Goal: Complete application form

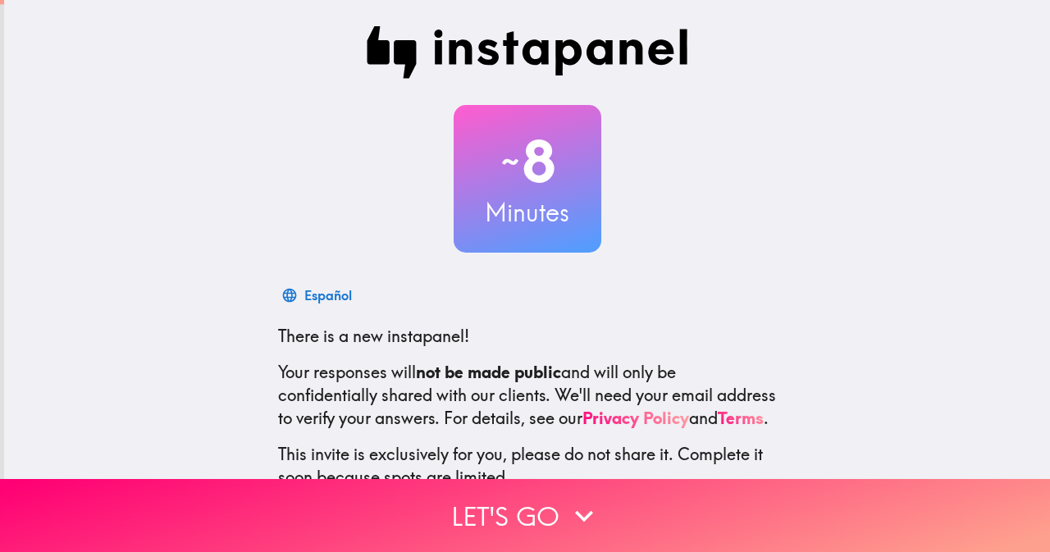
scroll to position [130, 0]
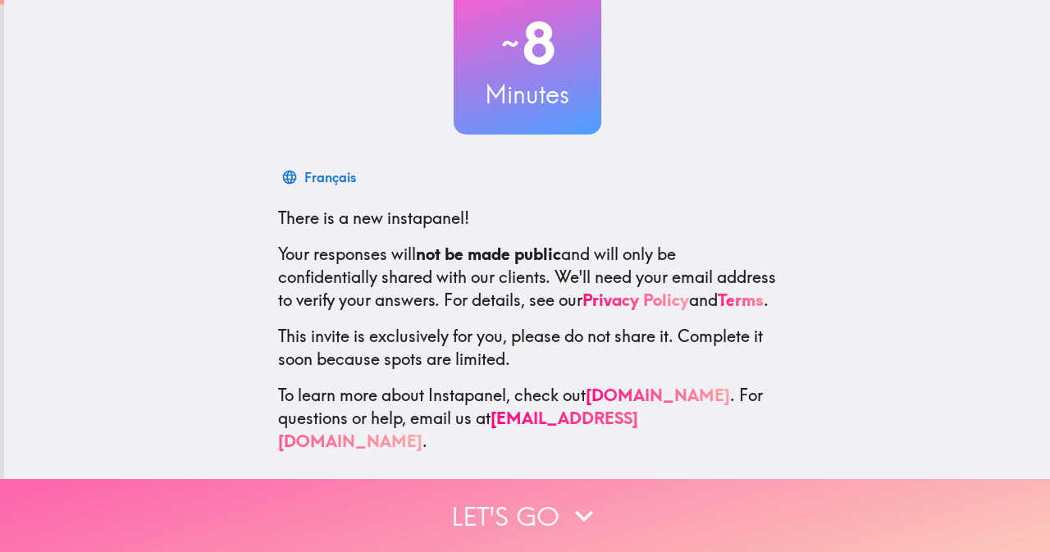
click at [475, 496] on button "Let's go" at bounding box center [525, 515] width 1050 height 73
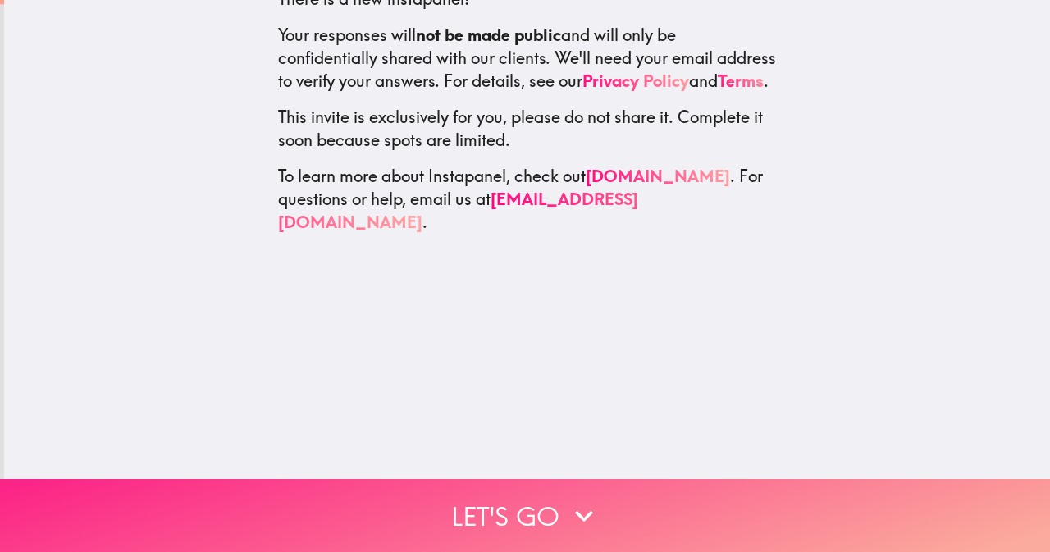
scroll to position [0, 0]
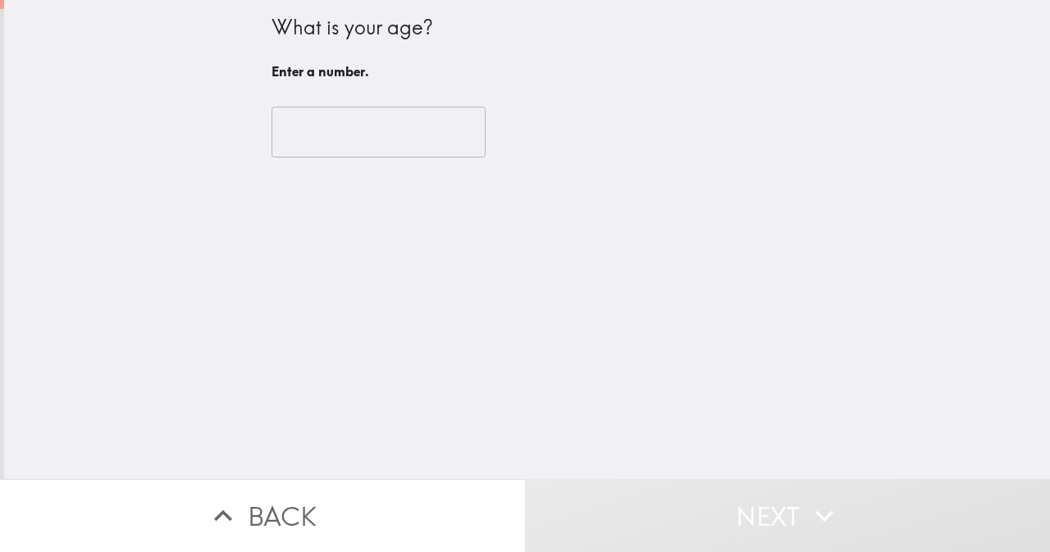
click at [329, 135] on input "number" at bounding box center [379, 132] width 214 height 51
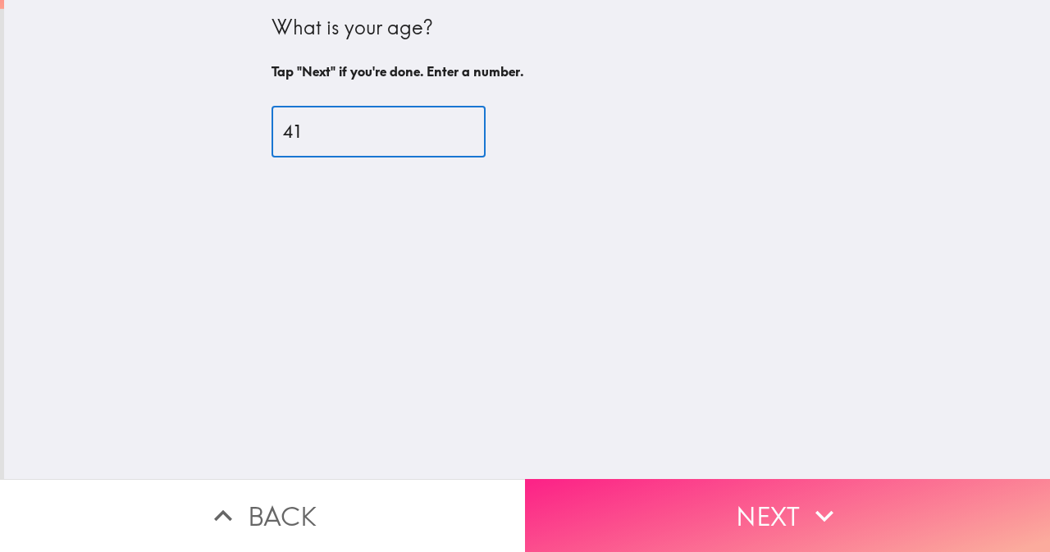
type input "41"
click at [636, 503] on button "Next" at bounding box center [787, 515] width 525 height 73
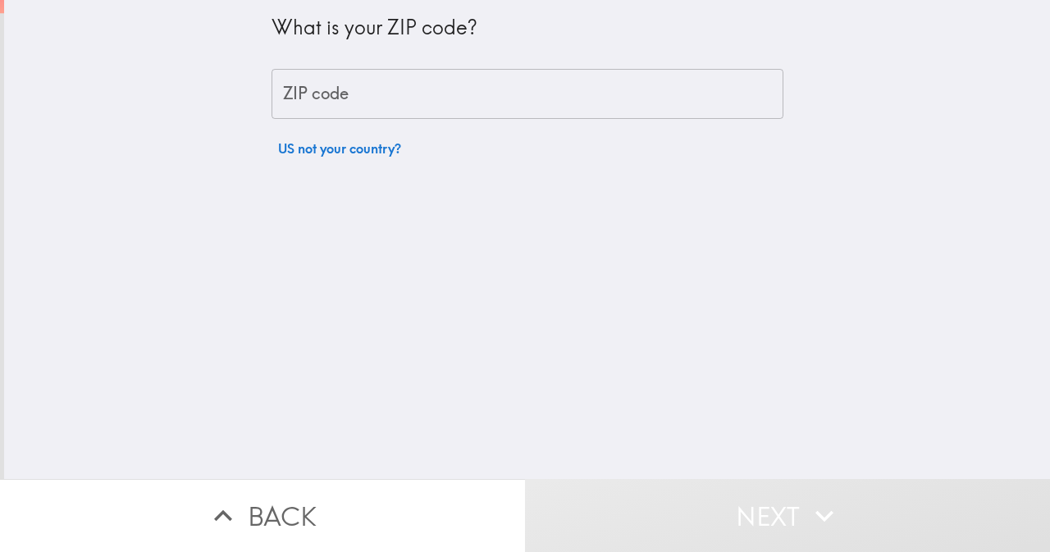
click at [297, 98] on input "ZIP code" at bounding box center [528, 94] width 512 height 51
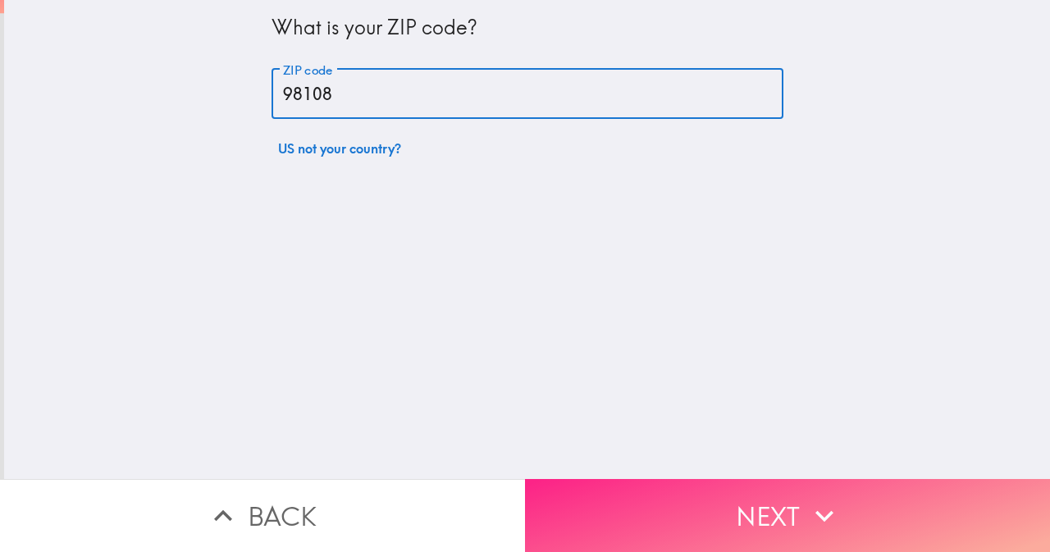
type input "98108"
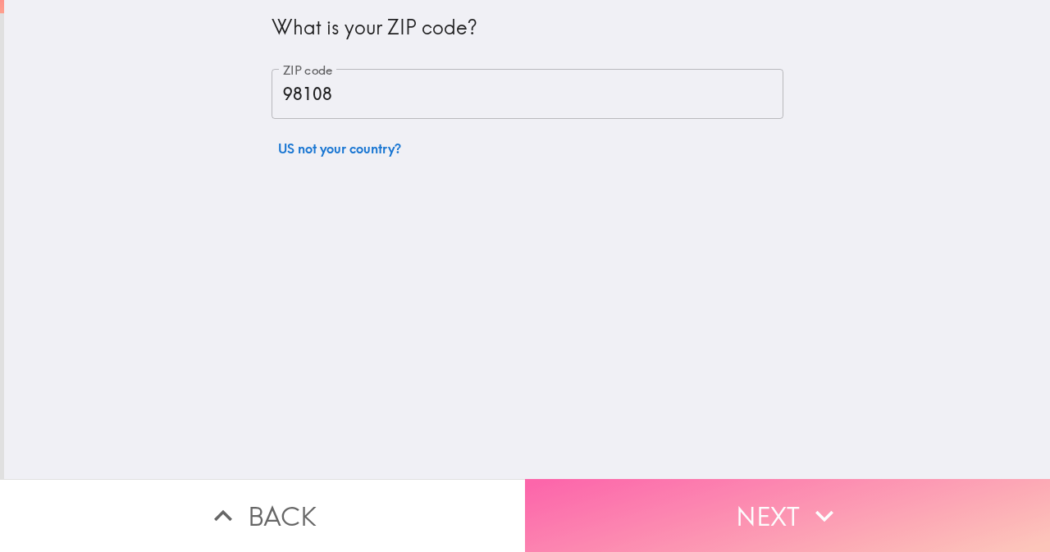
click at [668, 500] on button "Next" at bounding box center [787, 515] width 525 height 73
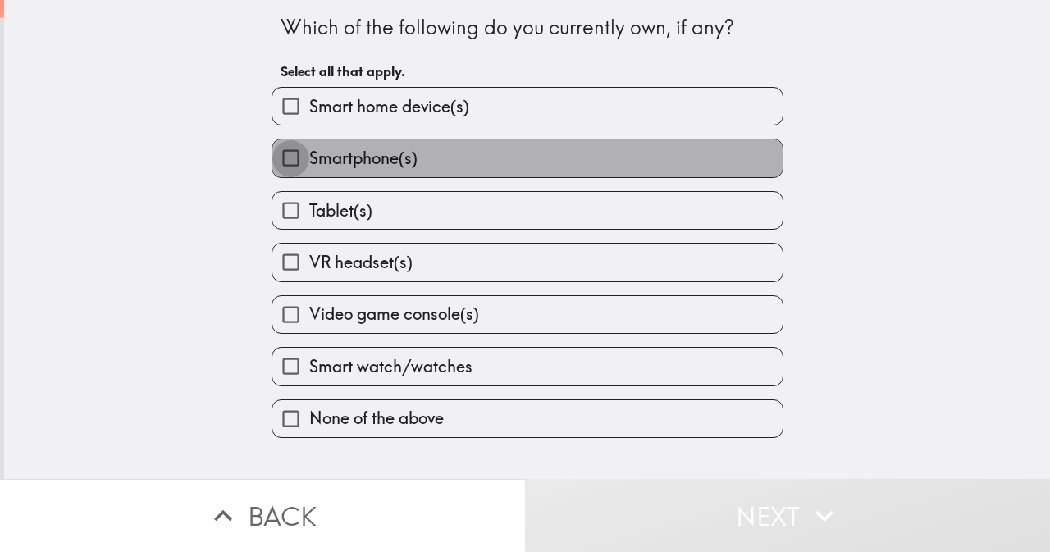
click at [281, 159] on input "Smartphone(s)" at bounding box center [290, 158] width 37 height 37
checkbox input "true"
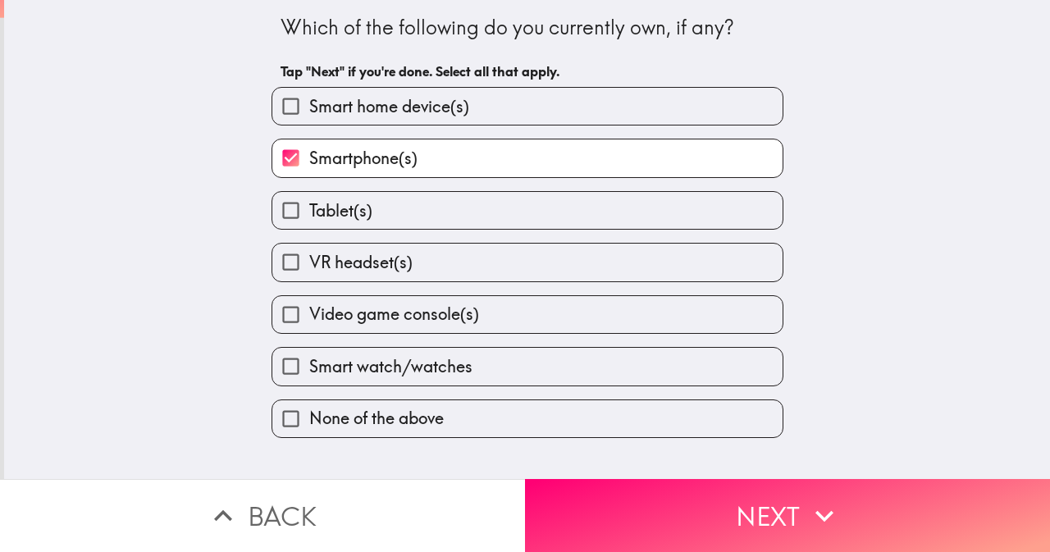
click at [276, 204] on input "Tablet(s)" at bounding box center [290, 210] width 37 height 37
checkbox input "true"
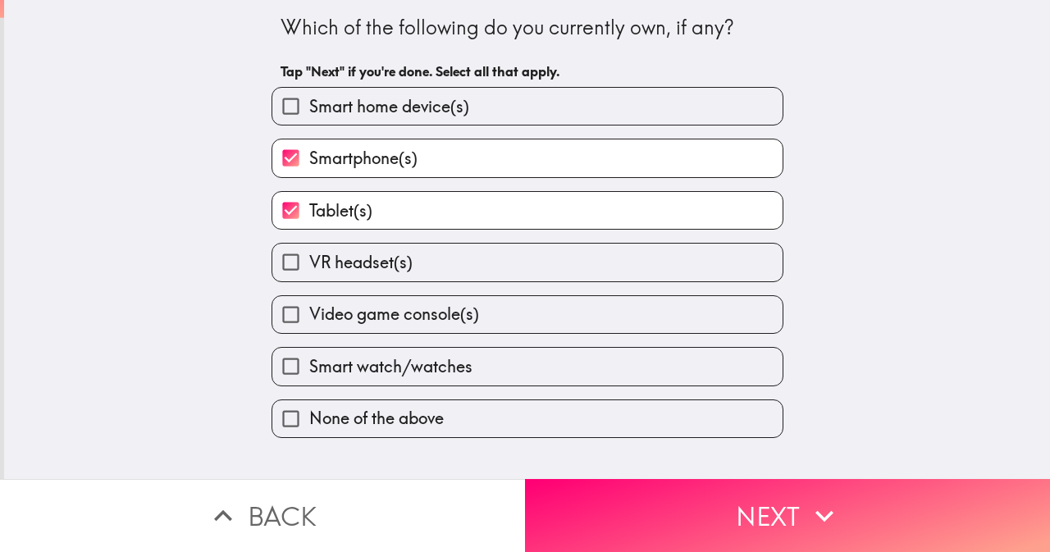
click at [272, 315] on input "Video game console(s)" at bounding box center [290, 314] width 37 height 37
checkbox input "true"
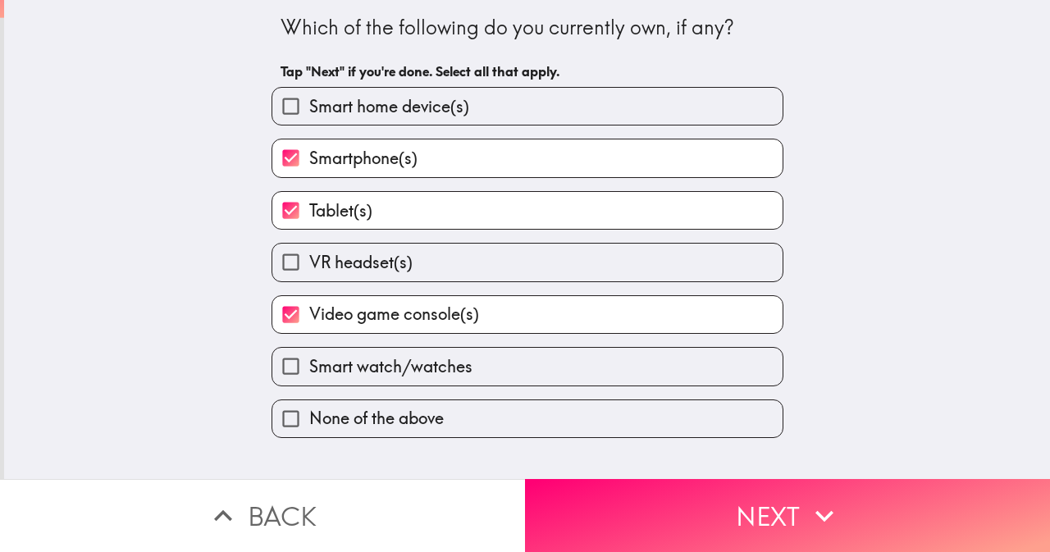
click at [274, 370] on input "Smart watch/watches" at bounding box center [290, 366] width 37 height 37
checkbox input "true"
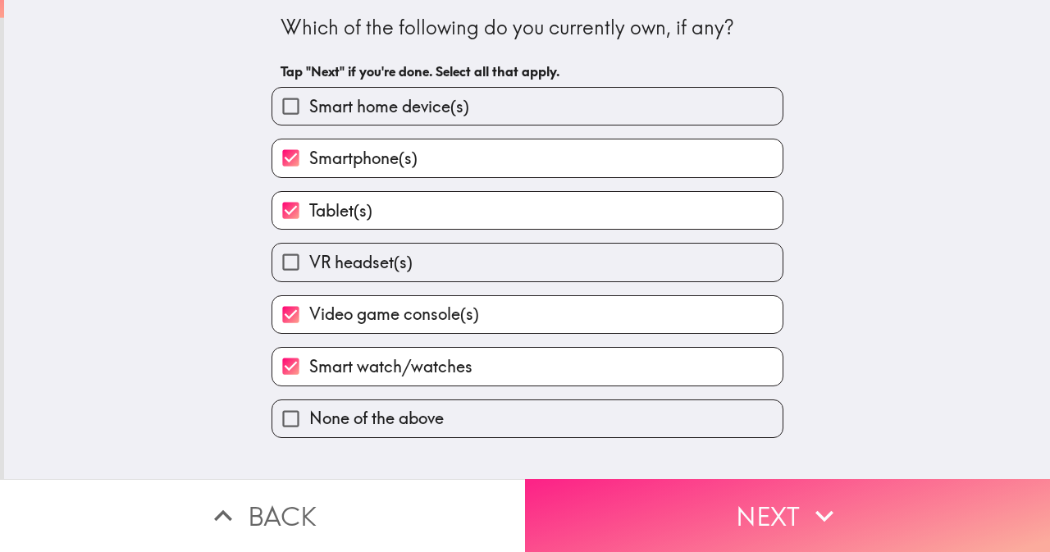
click at [635, 498] on button "Next" at bounding box center [787, 515] width 525 height 73
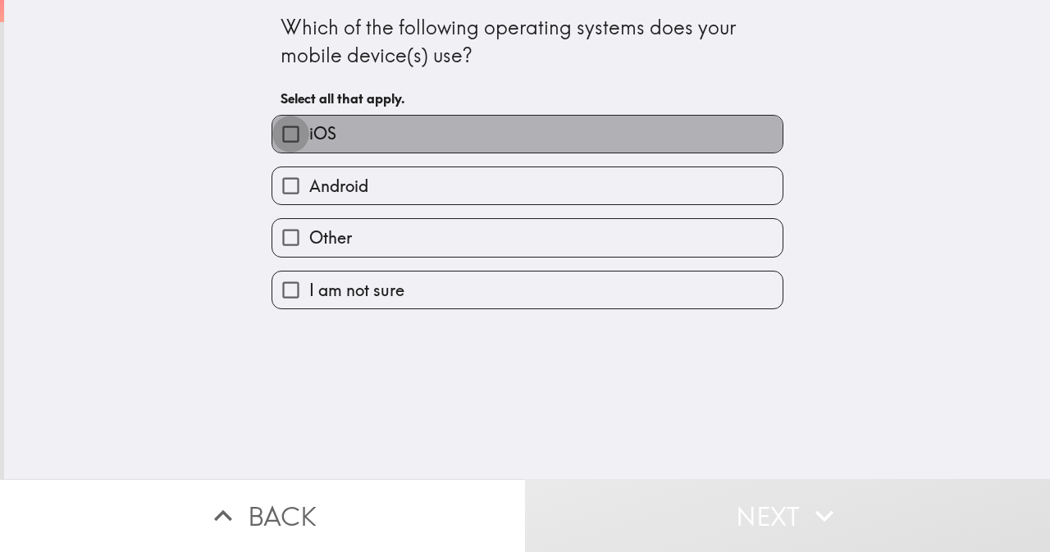
click at [282, 139] on input "iOS" at bounding box center [290, 134] width 37 height 37
checkbox input "true"
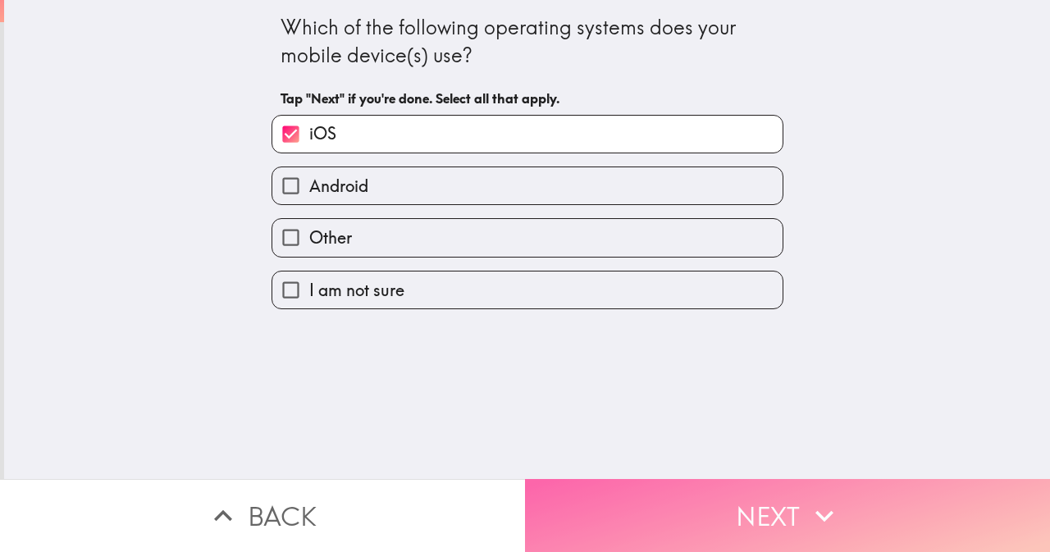
click at [596, 489] on button "Next" at bounding box center [787, 515] width 525 height 73
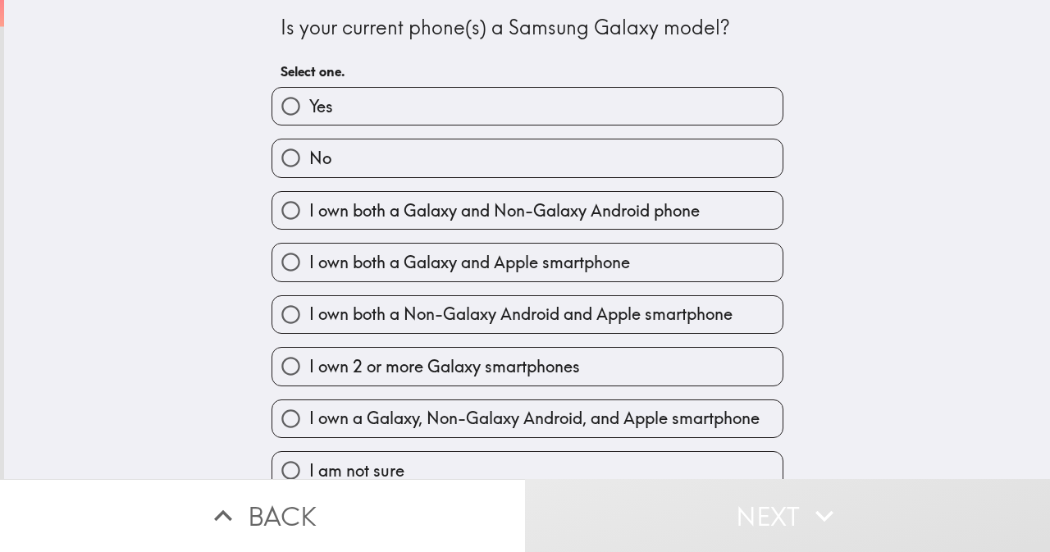
click at [284, 160] on input "No" at bounding box center [290, 158] width 37 height 37
radio input "true"
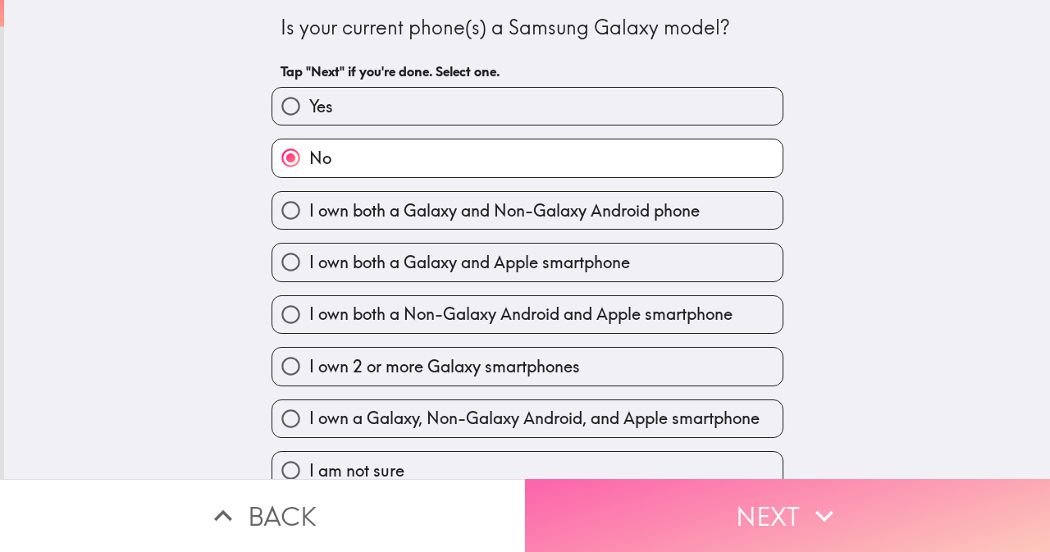
click at [635, 487] on button "Next" at bounding box center [787, 515] width 525 height 73
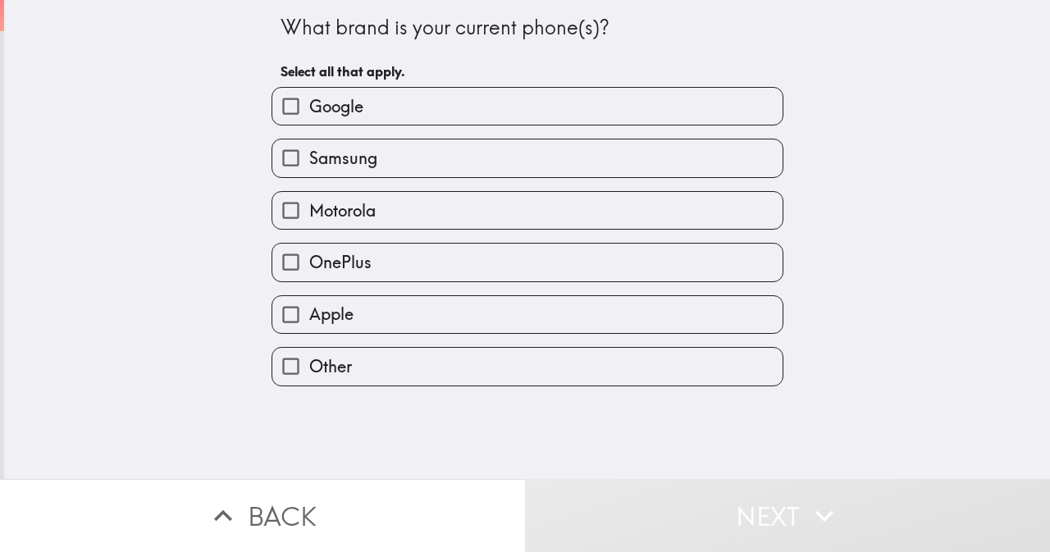
click at [277, 314] on input "Apple" at bounding box center [290, 314] width 37 height 37
checkbox input "true"
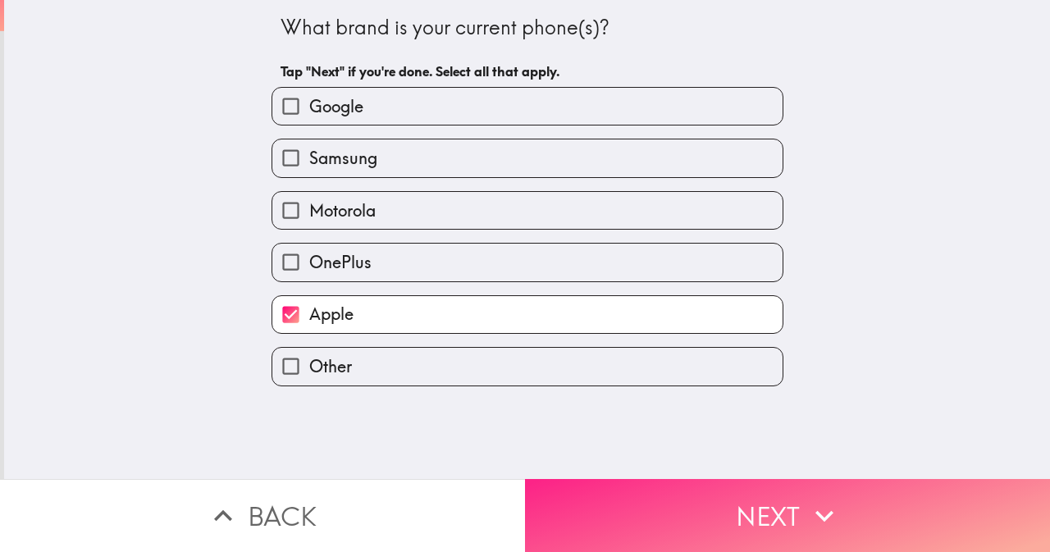
click at [632, 506] on button "Next" at bounding box center [787, 515] width 525 height 73
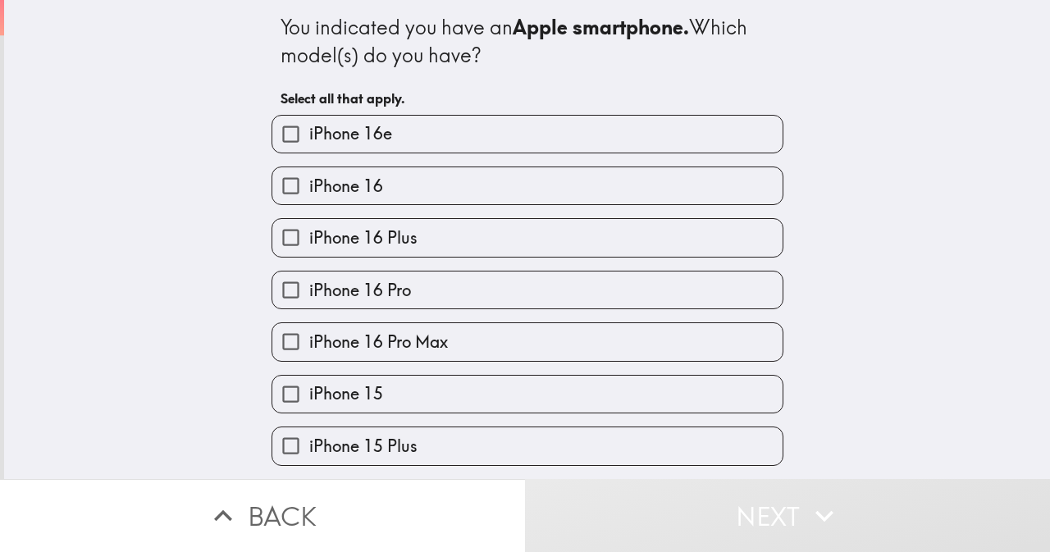
click at [272, 291] on input "iPhone 16 Pro" at bounding box center [290, 290] width 37 height 37
checkbox input "true"
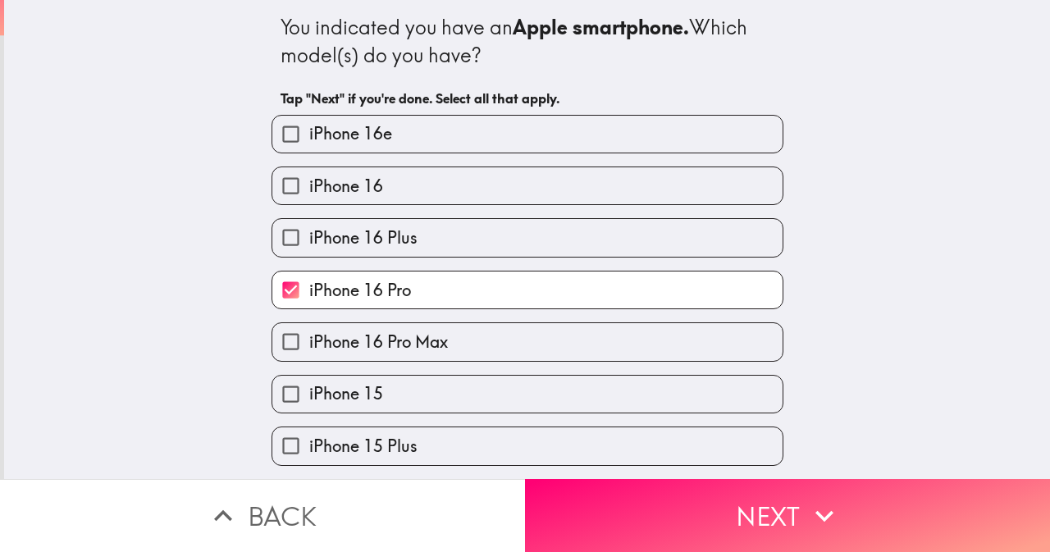
scroll to position [246, 0]
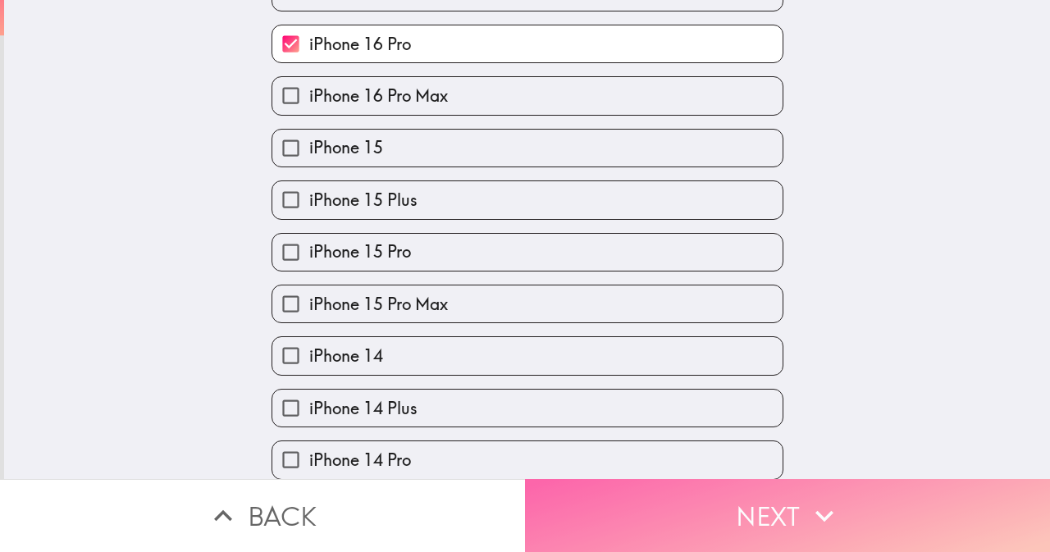
click at [691, 487] on button "Next" at bounding box center [787, 515] width 525 height 73
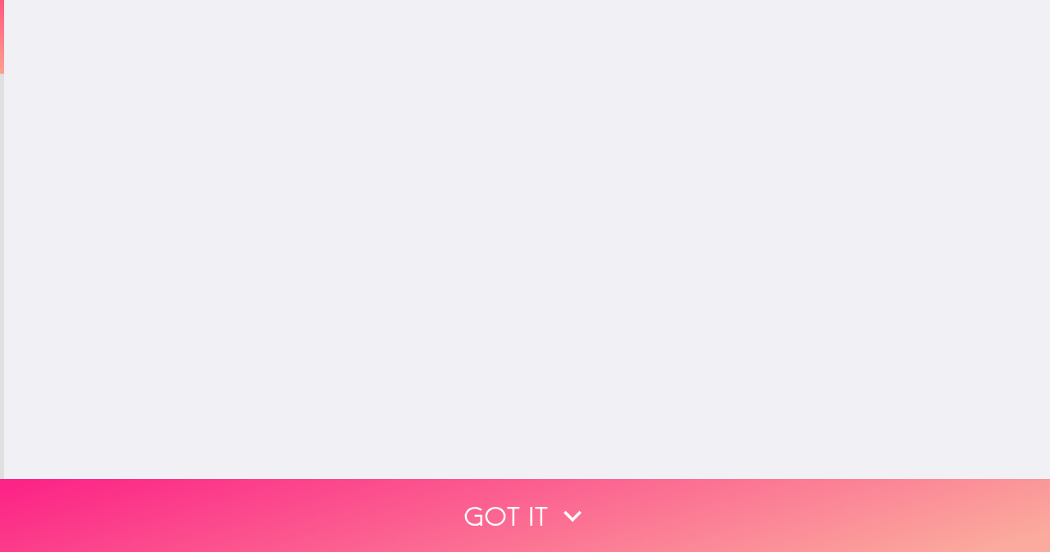
scroll to position [0, 0]
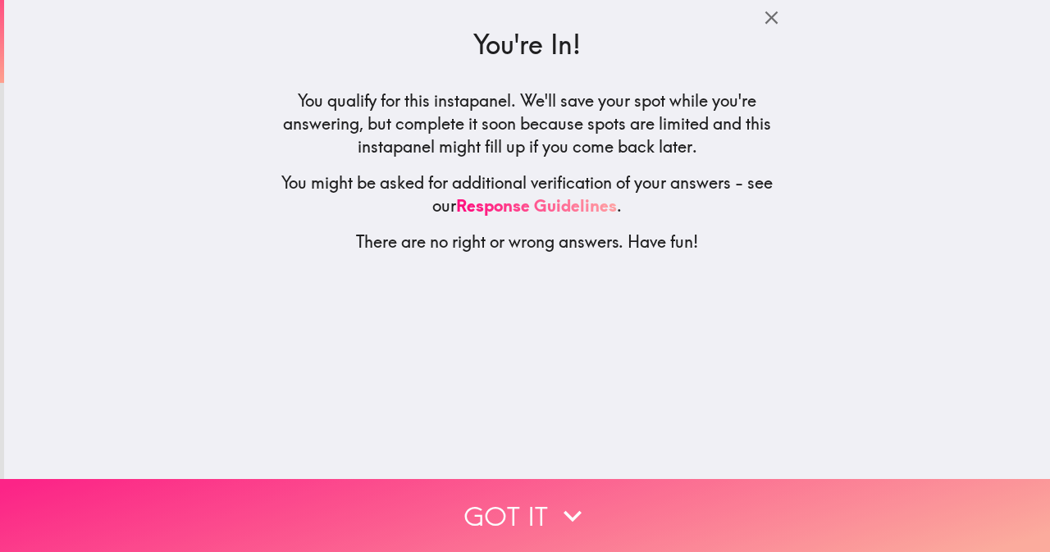
click at [568, 498] on icon "button" at bounding box center [573, 516] width 36 height 36
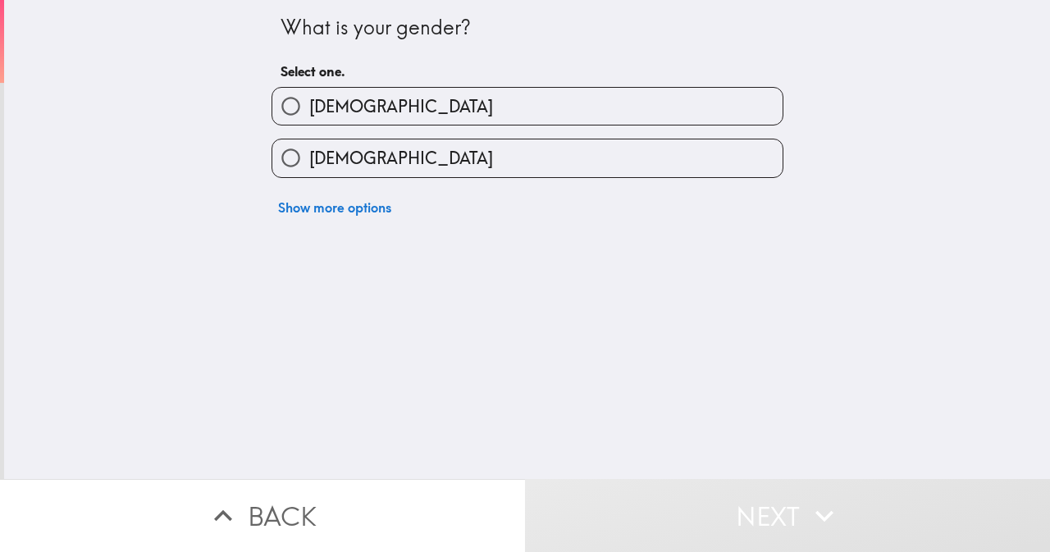
click at [291, 112] on input "[DEMOGRAPHIC_DATA]" at bounding box center [290, 106] width 37 height 37
radio input "true"
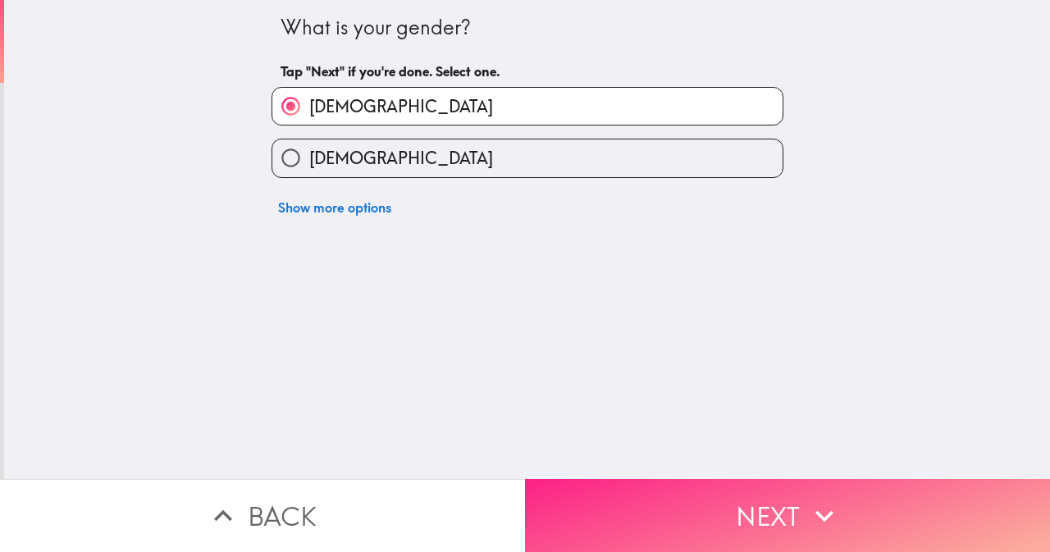
click at [627, 501] on button "Next" at bounding box center [787, 515] width 525 height 73
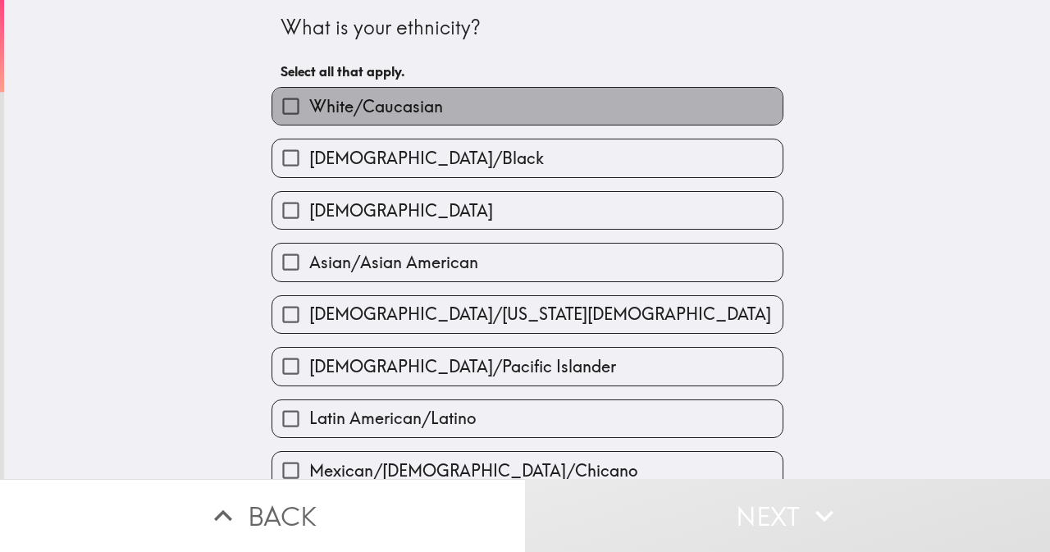
click at [333, 111] on span "White/Caucasian" at bounding box center [376, 106] width 134 height 23
click at [309, 111] on input "White/Caucasian" at bounding box center [290, 106] width 37 height 37
checkbox input "true"
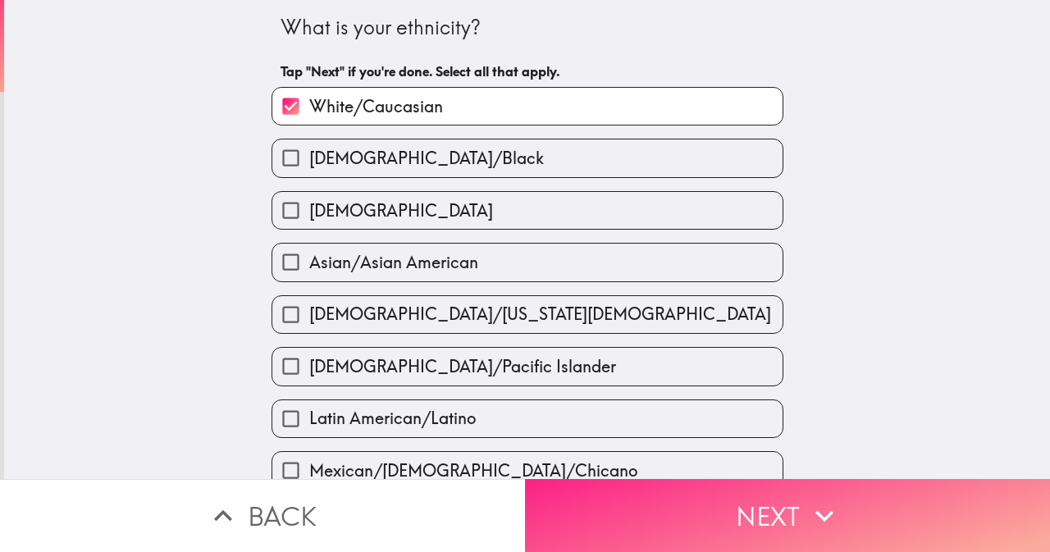
click at [632, 508] on button "Next" at bounding box center [787, 515] width 525 height 73
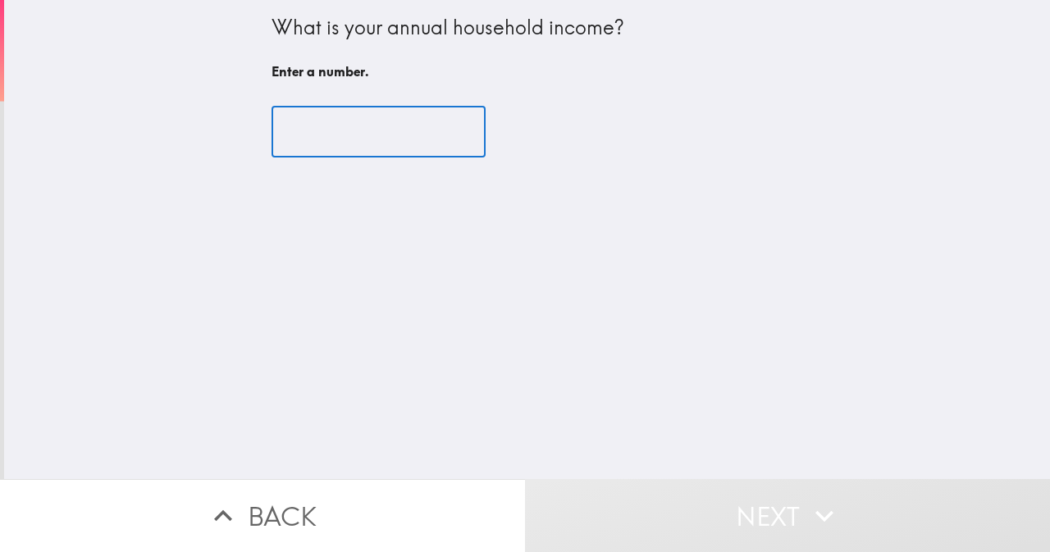
click at [335, 137] on input "number" at bounding box center [379, 132] width 214 height 51
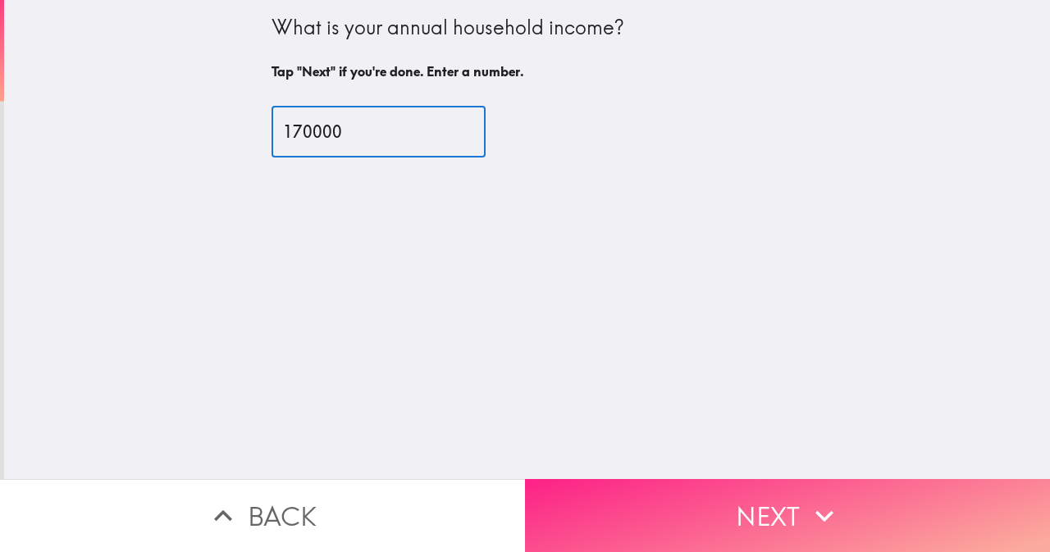
type input "170000"
click at [668, 499] on button "Next" at bounding box center [787, 515] width 525 height 73
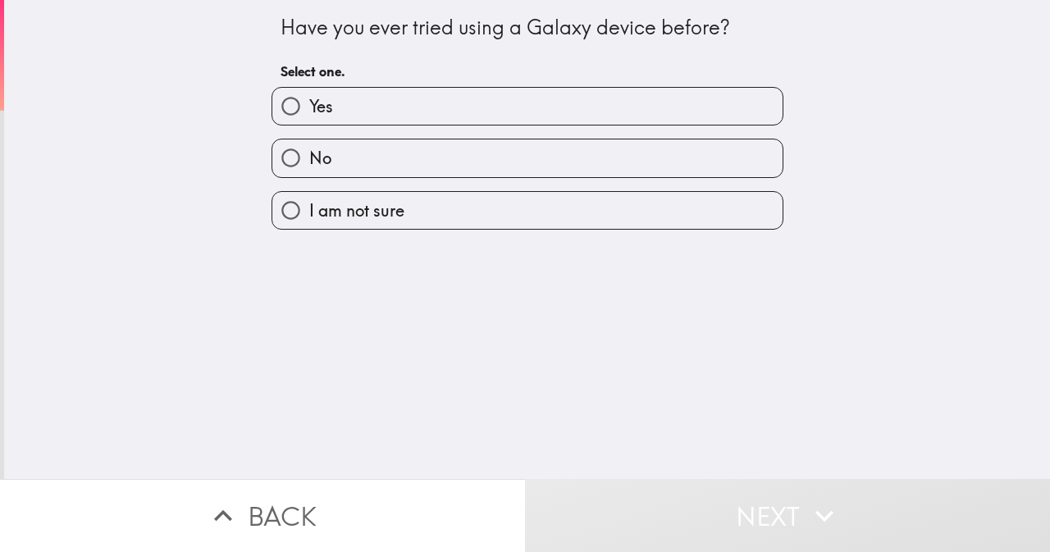
click at [275, 157] on input "No" at bounding box center [290, 158] width 37 height 37
radio input "true"
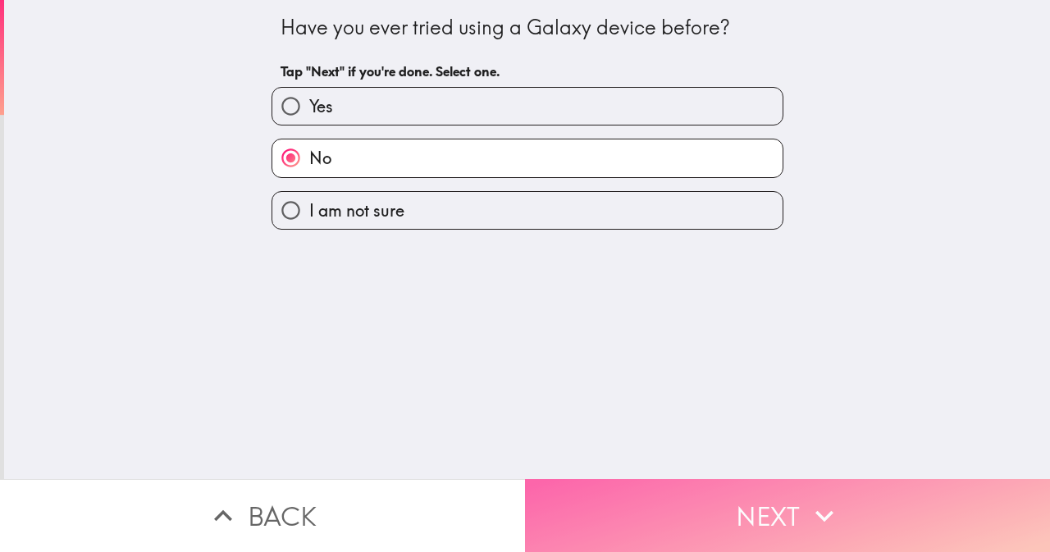
click at [638, 492] on button "Next" at bounding box center [787, 515] width 525 height 73
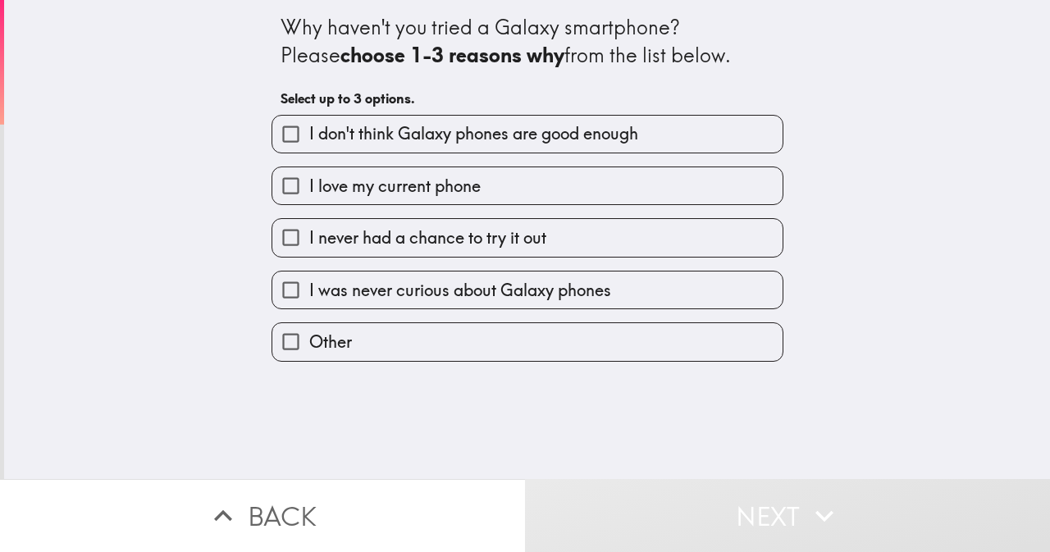
click at [276, 186] on input "I love my current phone" at bounding box center [290, 185] width 37 height 37
checkbox input "true"
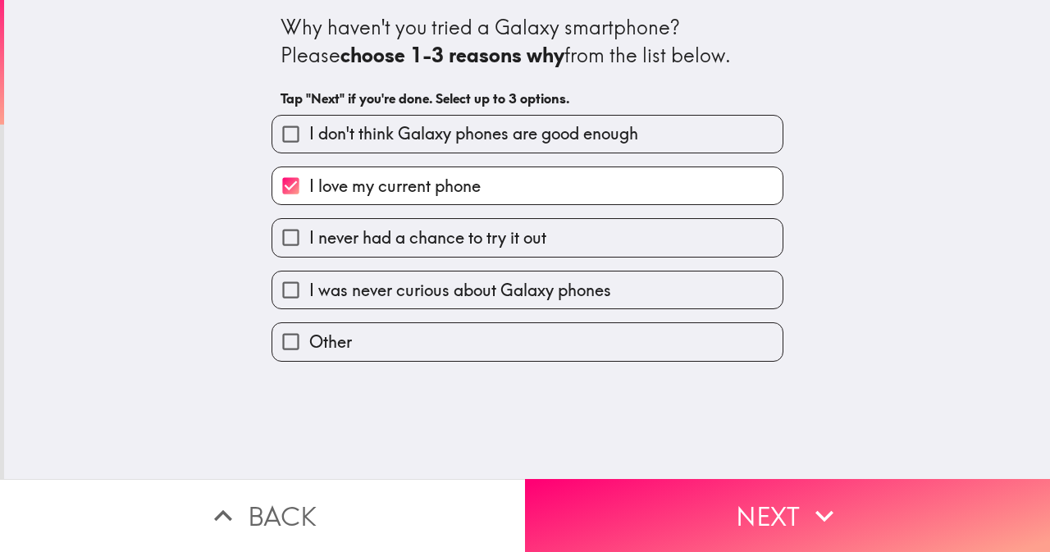
click at [276, 286] on input "I was never curious about Galaxy phones" at bounding box center [290, 290] width 37 height 37
checkbox input "true"
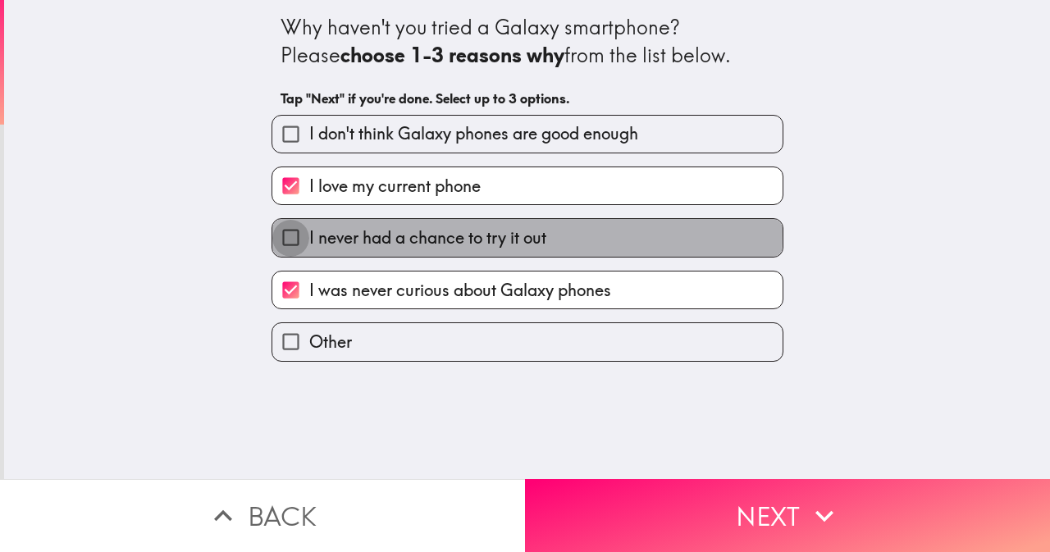
click at [273, 232] on input "I never had a chance to try it out" at bounding box center [290, 237] width 37 height 37
checkbox input "true"
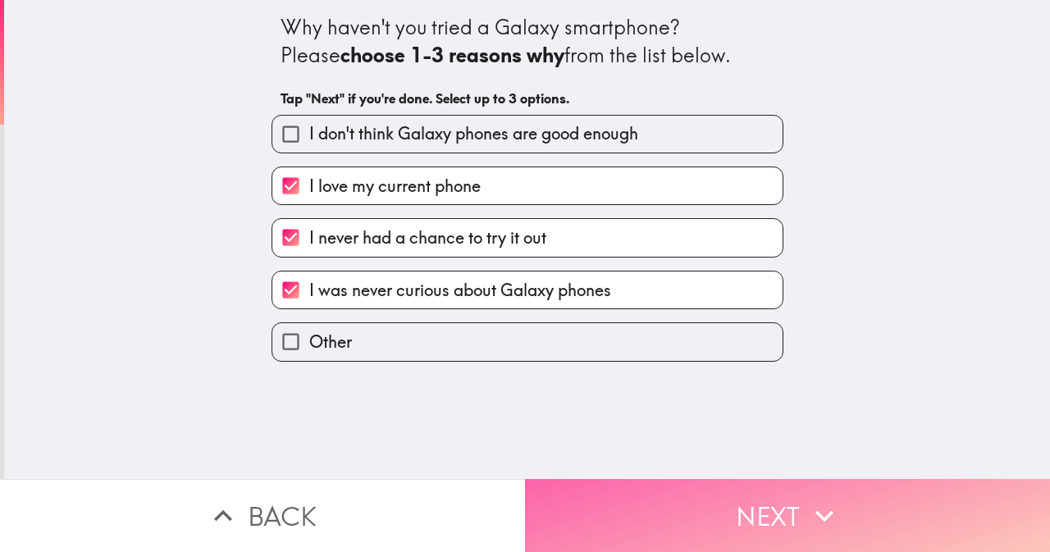
click at [607, 499] on button "Next" at bounding box center [787, 515] width 525 height 73
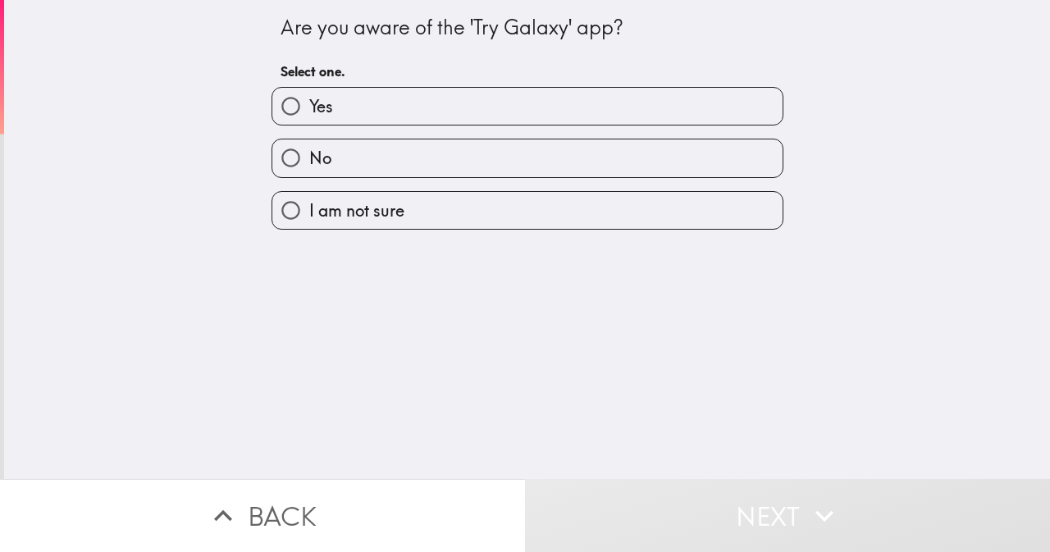
click at [313, 145] on label "No" at bounding box center [527, 158] width 510 height 37
click at [309, 145] on input "No" at bounding box center [290, 158] width 37 height 37
radio input "true"
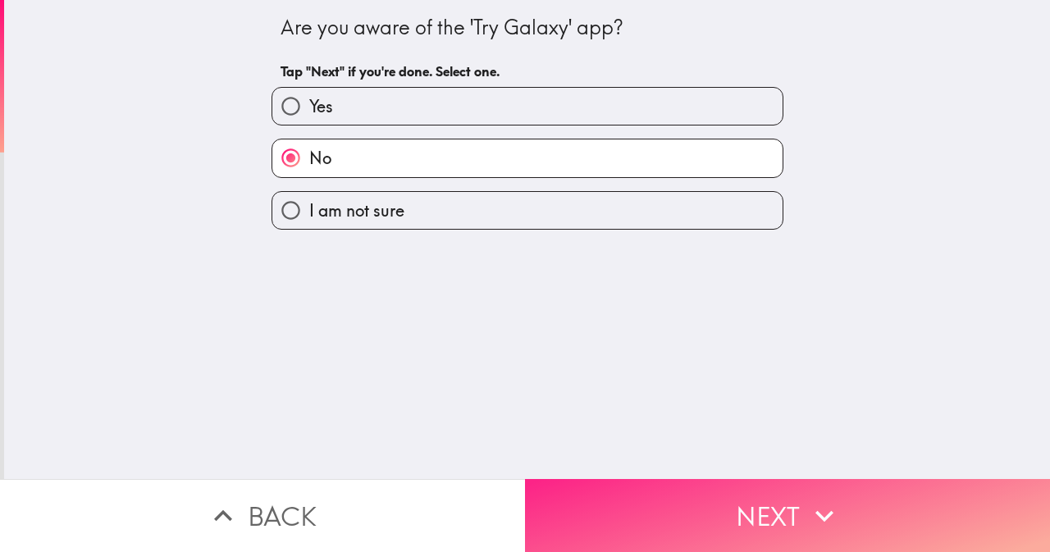
click at [699, 498] on button "Next" at bounding box center [787, 515] width 525 height 73
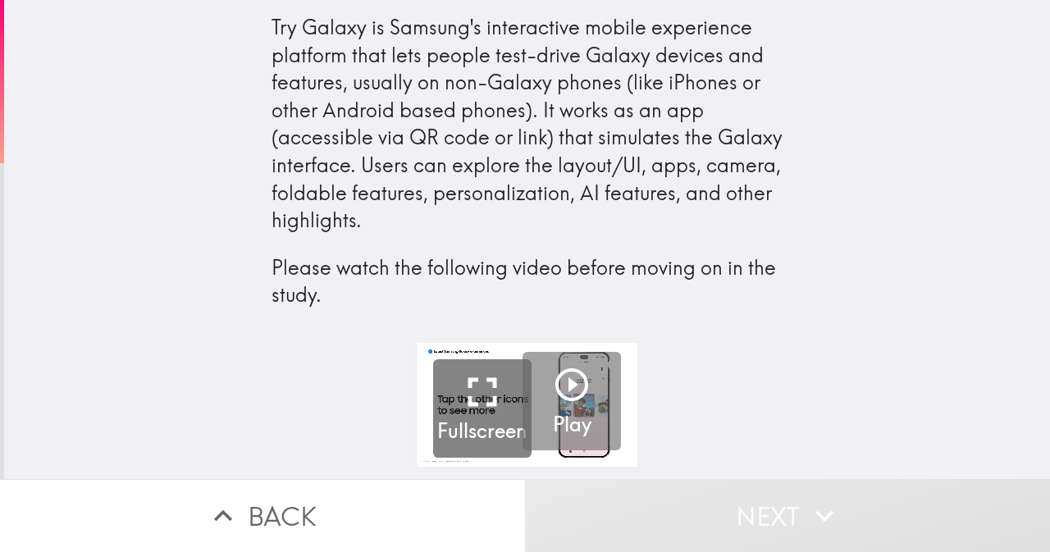
click at [556, 393] on icon "button" at bounding box center [571, 384] width 39 height 39
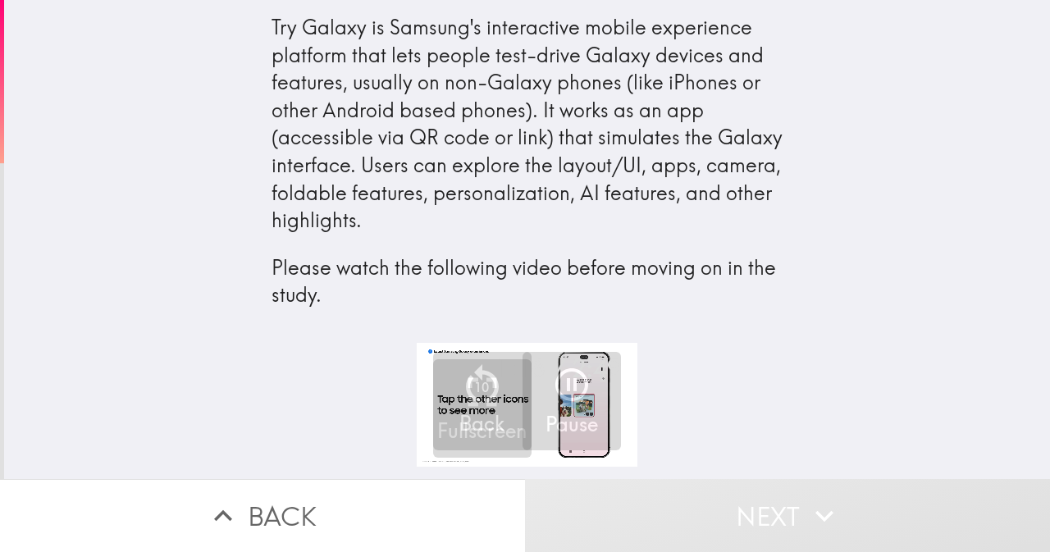
drag, startPoint x: 579, startPoint y: 426, endPoint x: 635, endPoint y: 424, distance: 56.6
click at [635, 426] on div "1:18 / 2:49 Fullscreen 10 Back Pause" at bounding box center [527, 411] width 1046 height 136
drag, startPoint x: 478, startPoint y: 411, endPoint x: 638, endPoint y: 411, distance: 160.9
click at [638, 411] on div "1:19 / 2:49 Fullscreen 10 Back Pause" at bounding box center [527, 411] width 1046 height 136
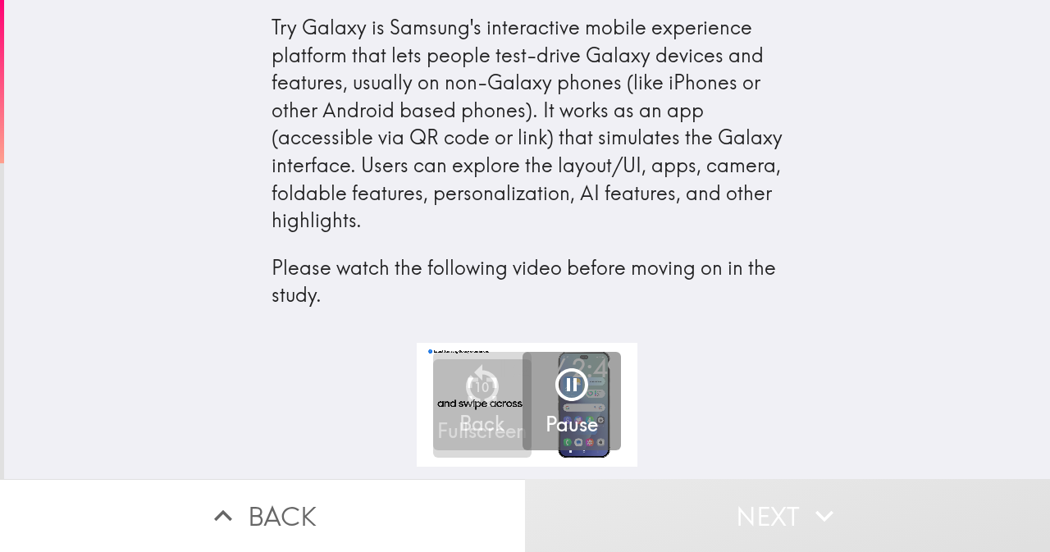
drag, startPoint x: 474, startPoint y: 398, endPoint x: 594, endPoint y: 408, distance: 120.2
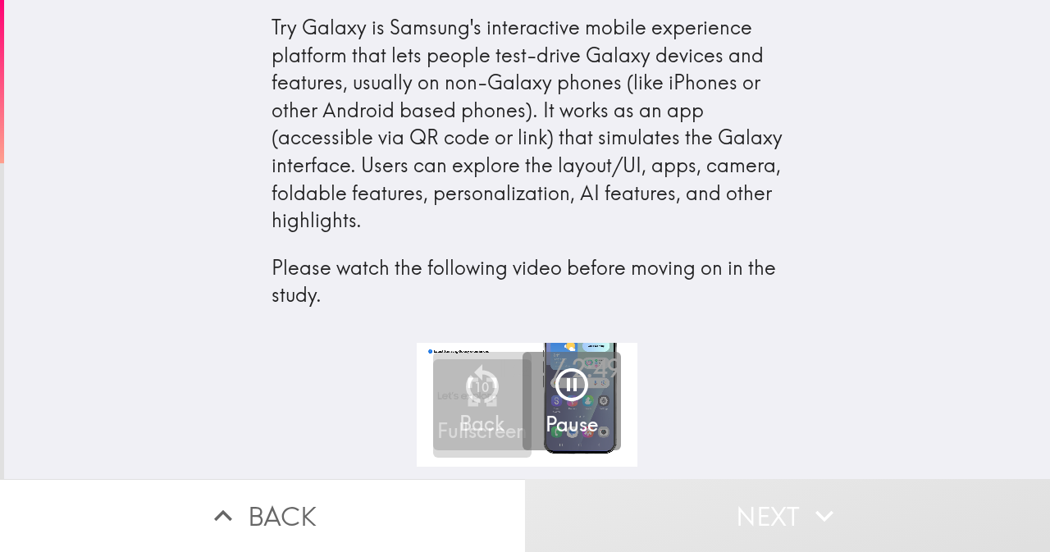
click at [594, 408] on div "1:21 / 2:49 Fullscreen 10 Back Pause" at bounding box center [527, 405] width 221 height 124
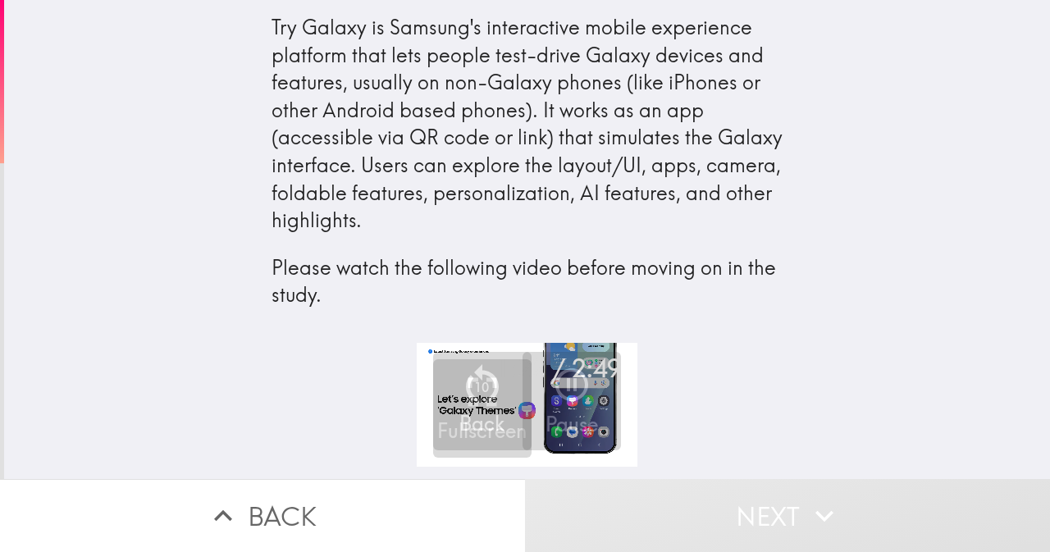
click at [565, 387] on icon "button" at bounding box center [571, 384] width 39 height 39
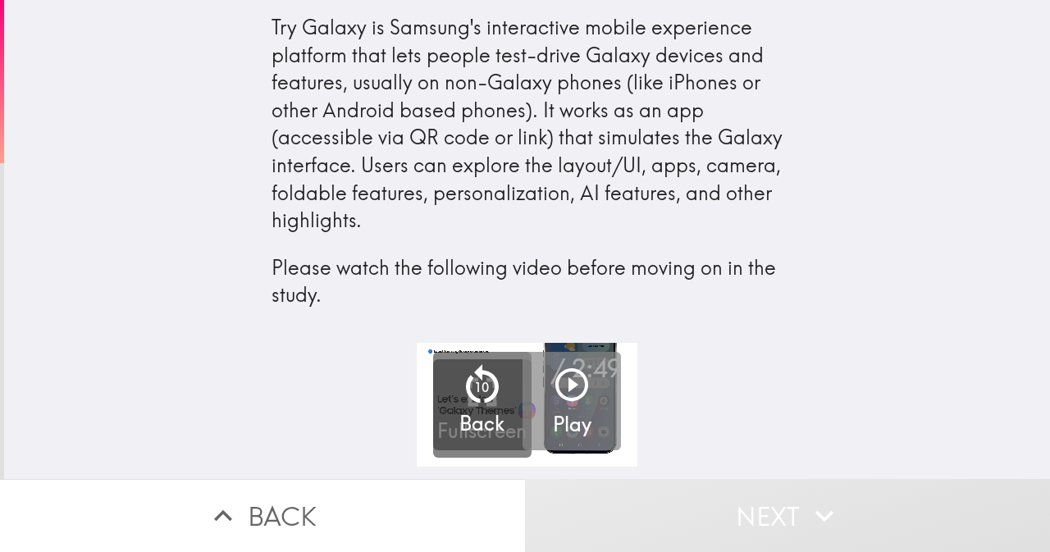
click at [562, 389] on icon "button" at bounding box center [571, 384] width 39 height 39
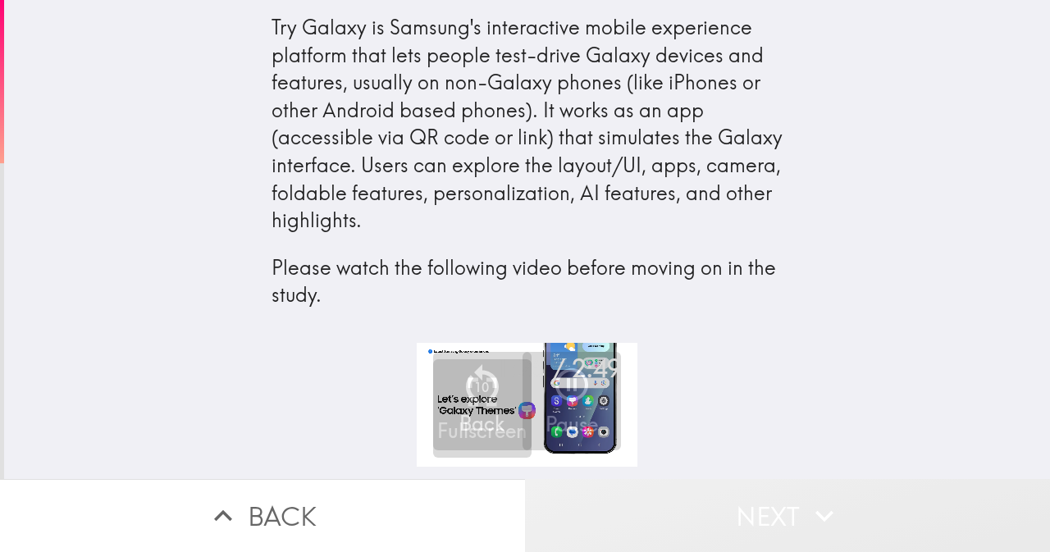
click at [607, 499] on button "Next" at bounding box center [787, 515] width 525 height 73
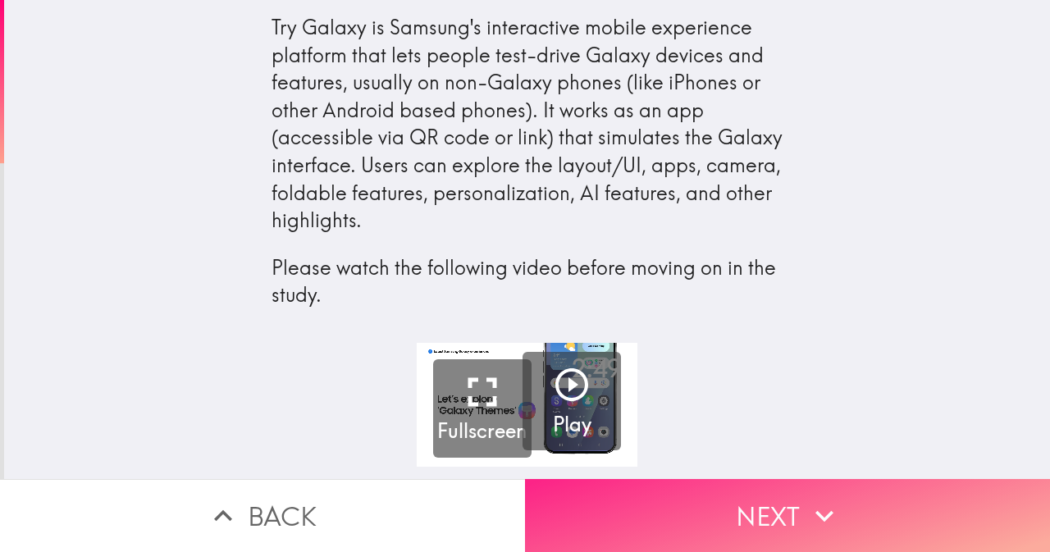
click at [635, 490] on button "Next" at bounding box center [787, 515] width 525 height 73
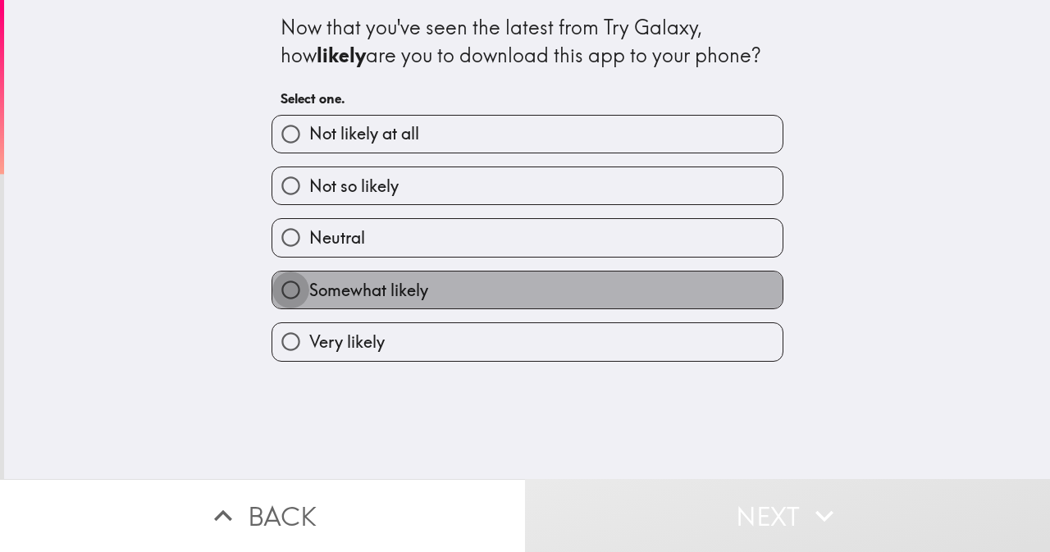
click at [284, 281] on input "Somewhat likely" at bounding box center [290, 290] width 37 height 37
radio input "true"
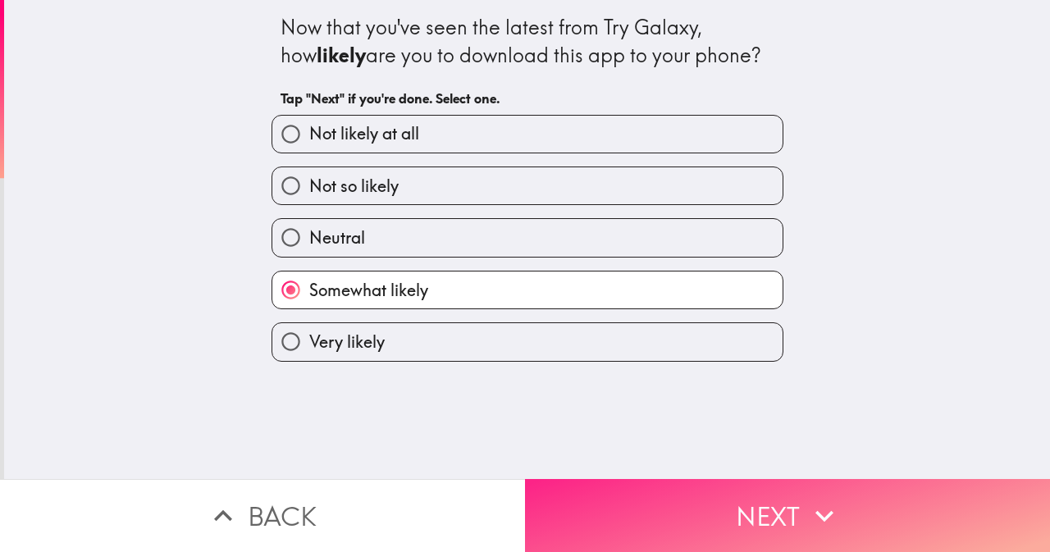
click at [648, 511] on button "Next" at bounding box center [787, 515] width 525 height 73
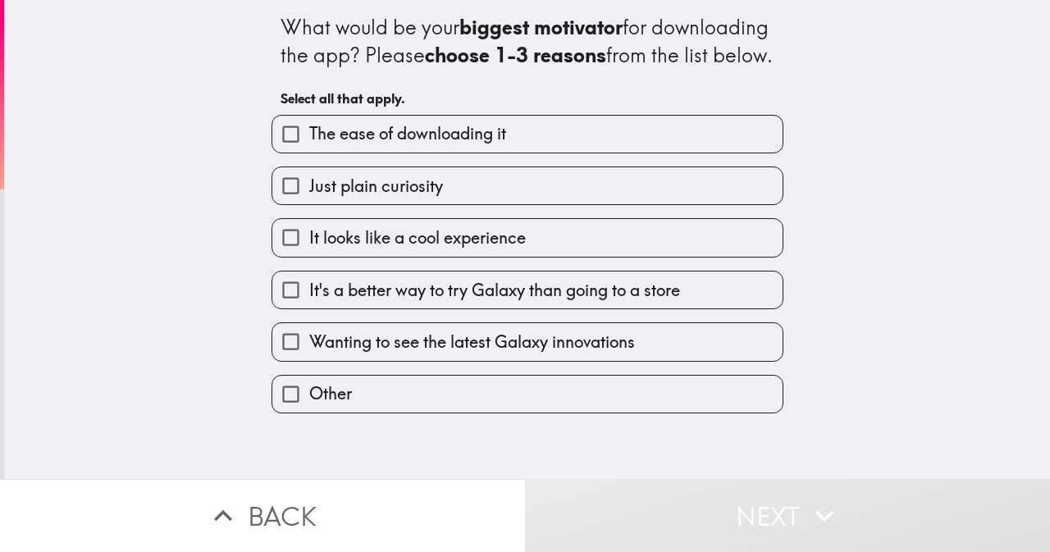
click at [275, 204] on input "Just plain curiosity" at bounding box center [290, 185] width 37 height 37
checkbox input "true"
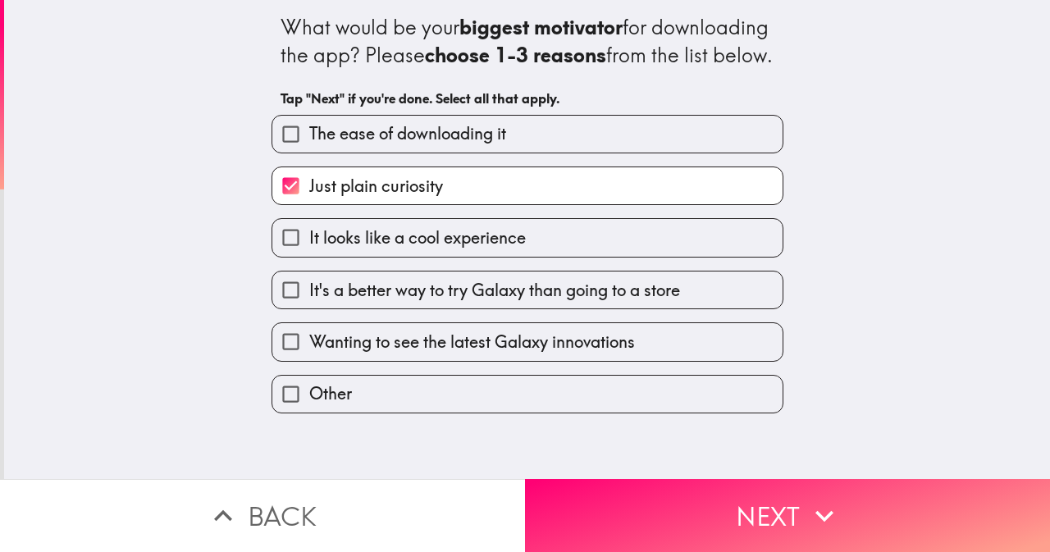
click at [274, 256] on input "It looks like a cool experience" at bounding box center [290, 237] width 37 height 37
checkbox input "true"
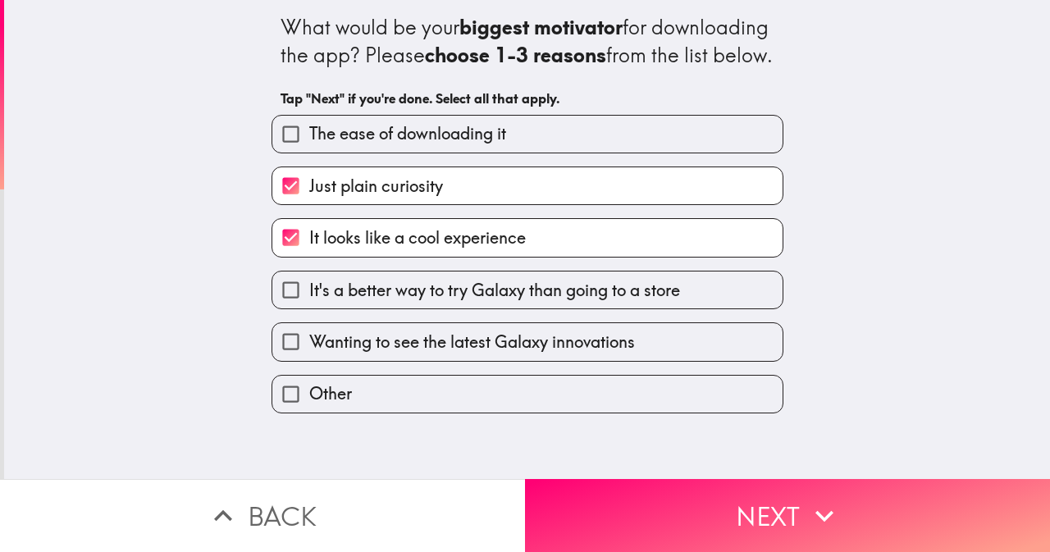
click at [279, 360] on input "Wanting to see the latest Galaxy innovations" at bounding box center [290, 341] width 37 height 37
checkbox input "true"
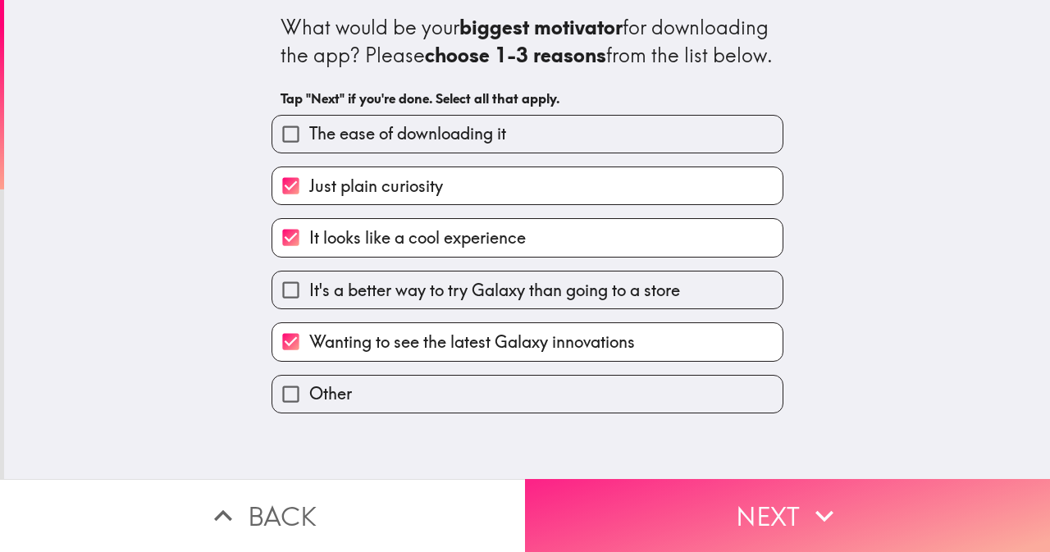
click at [623, 495] on button "Next" at bounding box center [787, 515] width 525 height 73
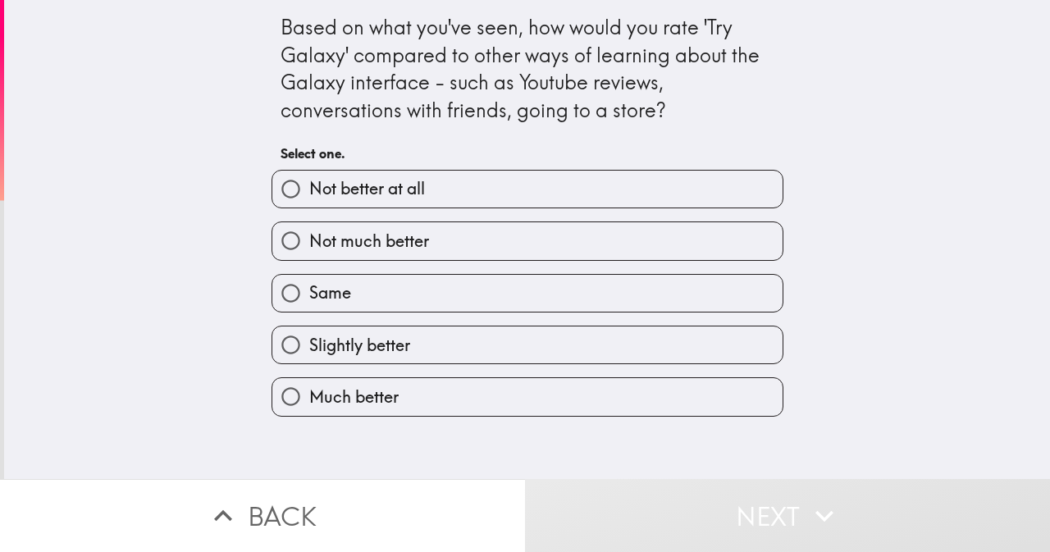
click at [309, 342] on span "Slightly better" at bounding box center [359, 345] width 101 height 23
click at [302, 342] on input "Slightly better" at bounding box center [290, 345] width 37 height 37
radio input "true"
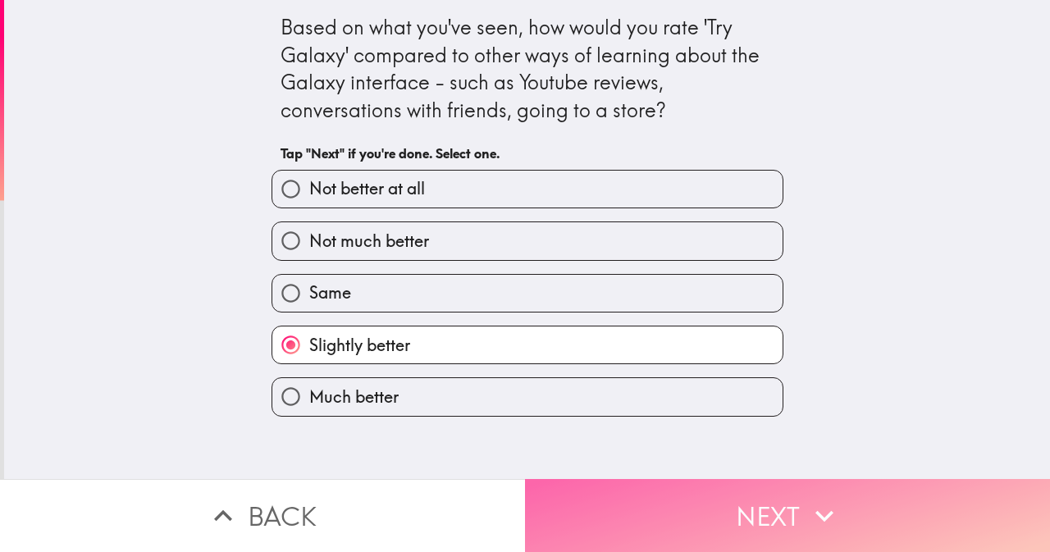
click at [683, 508] on button "Next" at bounding box center [787, 515] width 525 height 73
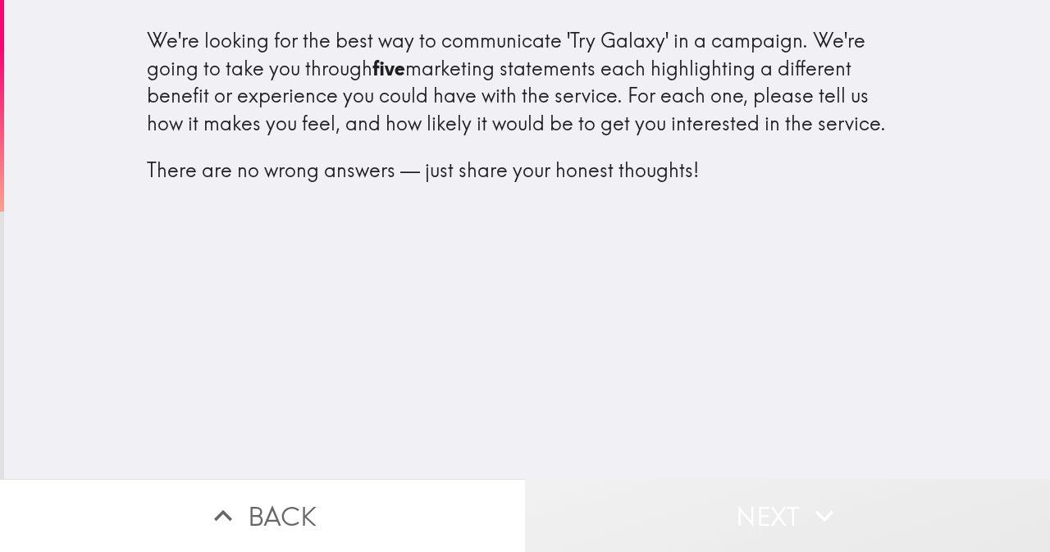
click at [763, 515] on button "Next" at bounding box center [787, 515] width 525 height 73
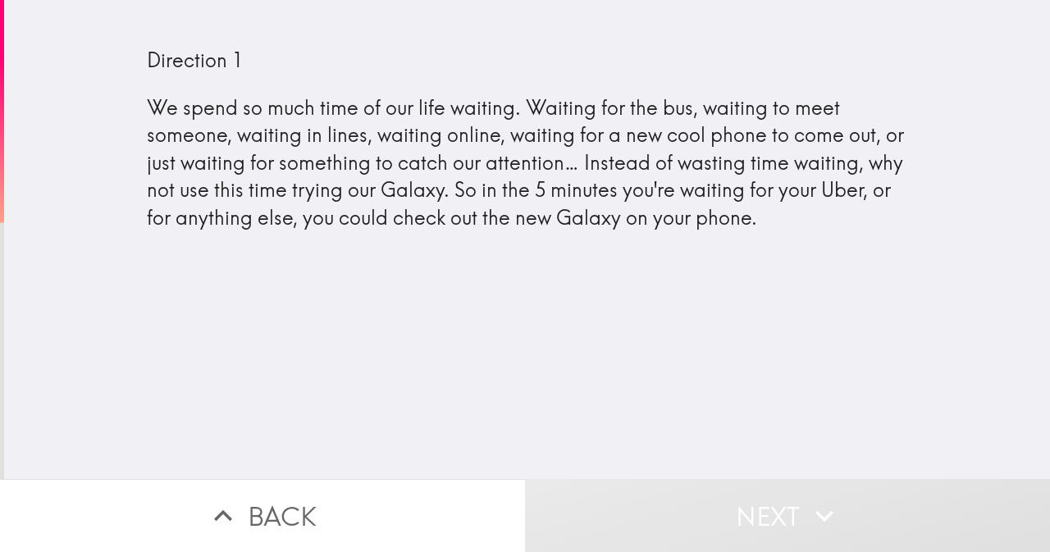
click at [692, 501] on button "Next" at bounding box center [787, 515] width 525 height 73
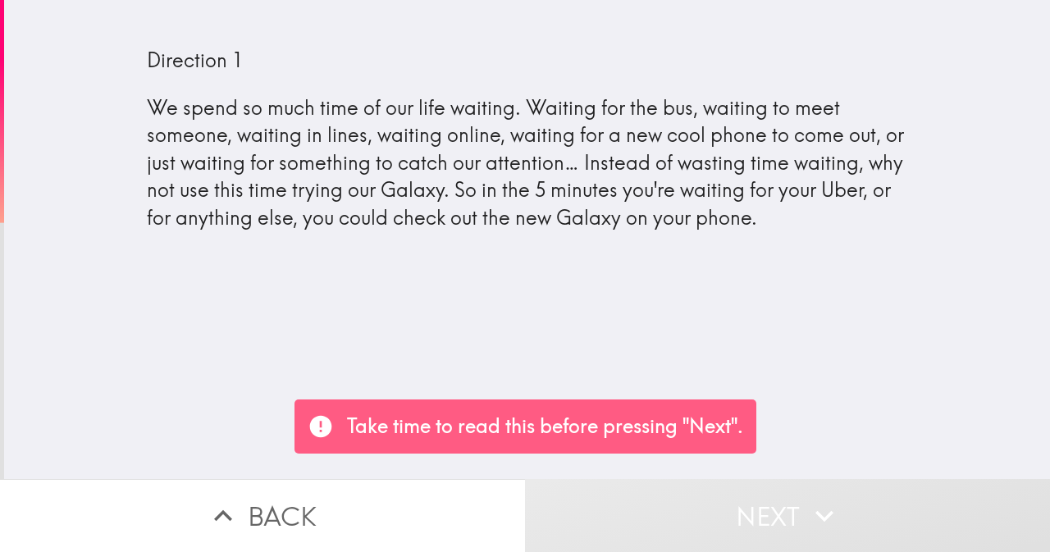
click at [373, 295] on div "Direction 1 We spend so much time of our life waiting. Waiting for the bus, wai…" at bounding box center [527, 239] width 1046 height 479
click at [437, 217] on div "Direction 1 We spend so much time of our life waiting. Waiting for the bus, wai…" at bounding box center [528, 139] width 762 height 185
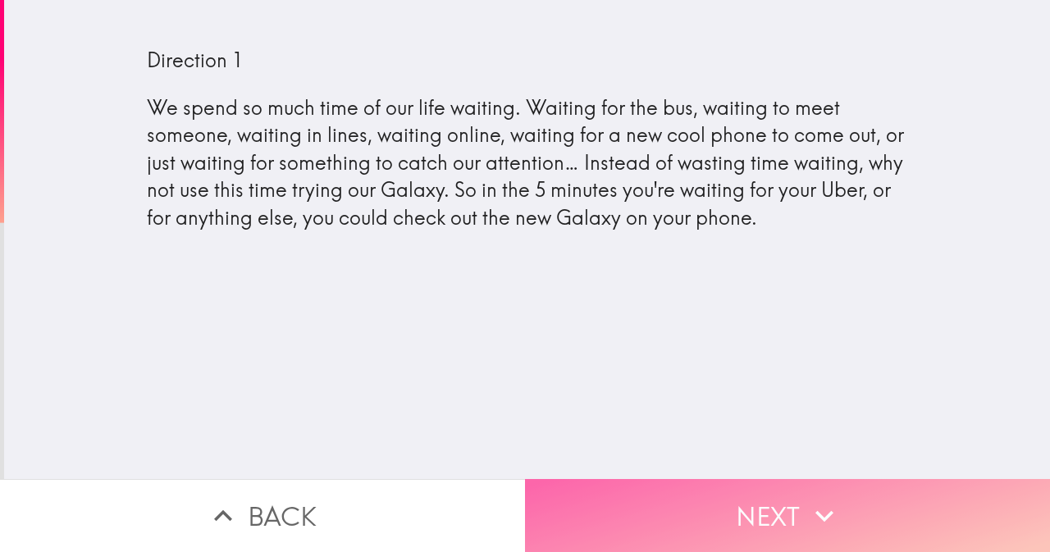
click at [718, 500] on button "Next" at bounding box center [787, 515] width 525 height 73
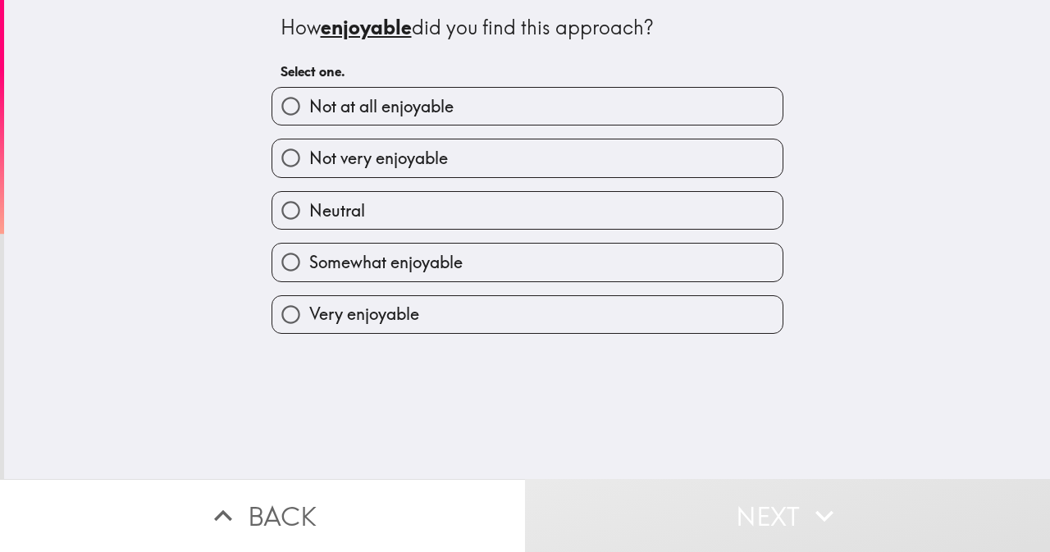
click at [281, 251] on input "Somewhat enjoyable" at bounding box center [290, 262] width 37 height 37
radio input "true"
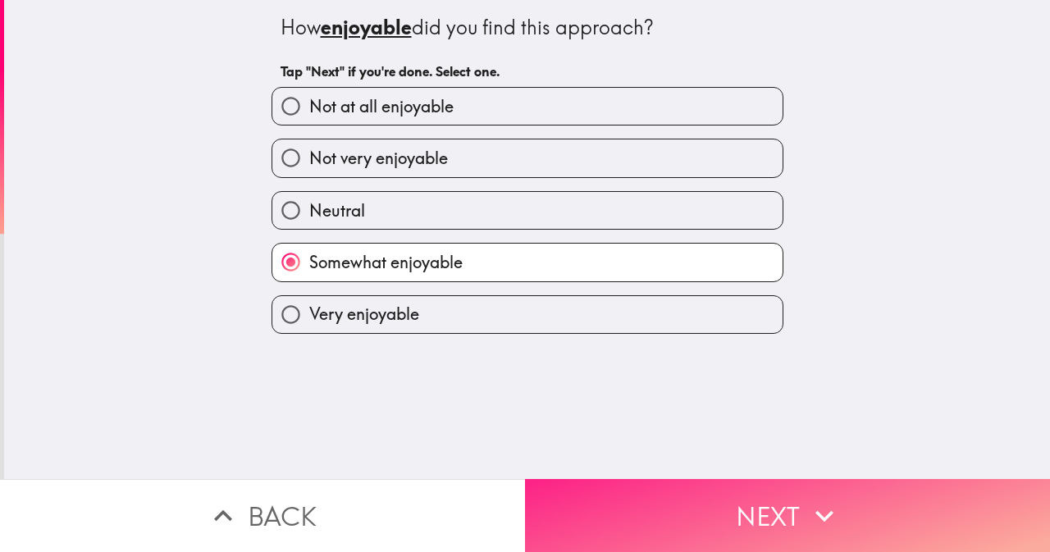
click at [734, 524] on button "Next" at bounding box center [787, 515] width 525 height 73
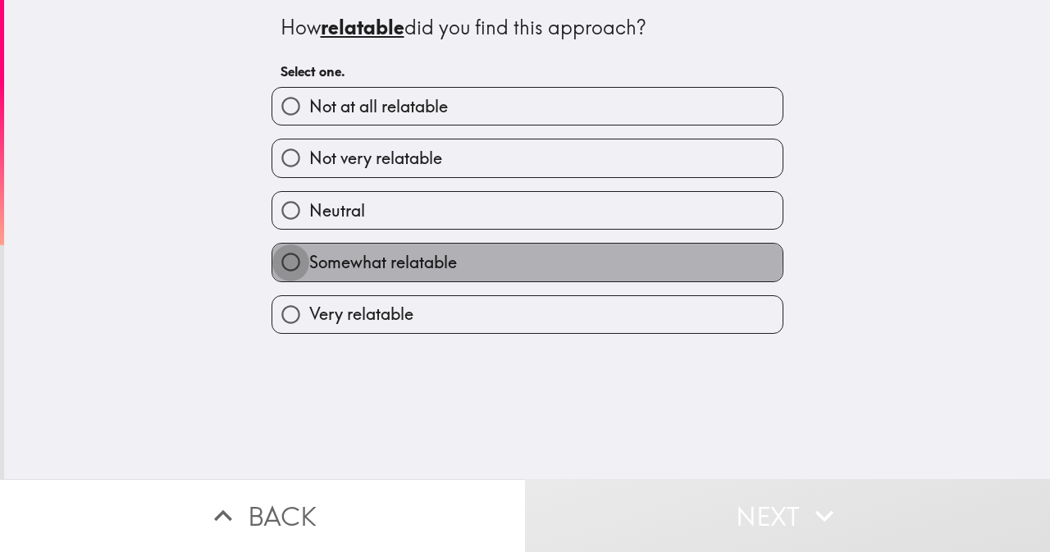
click at [292, 256] on input "Somewhat relatable" at bounding box center [290, 262] width 37 height 37
radio input "true"
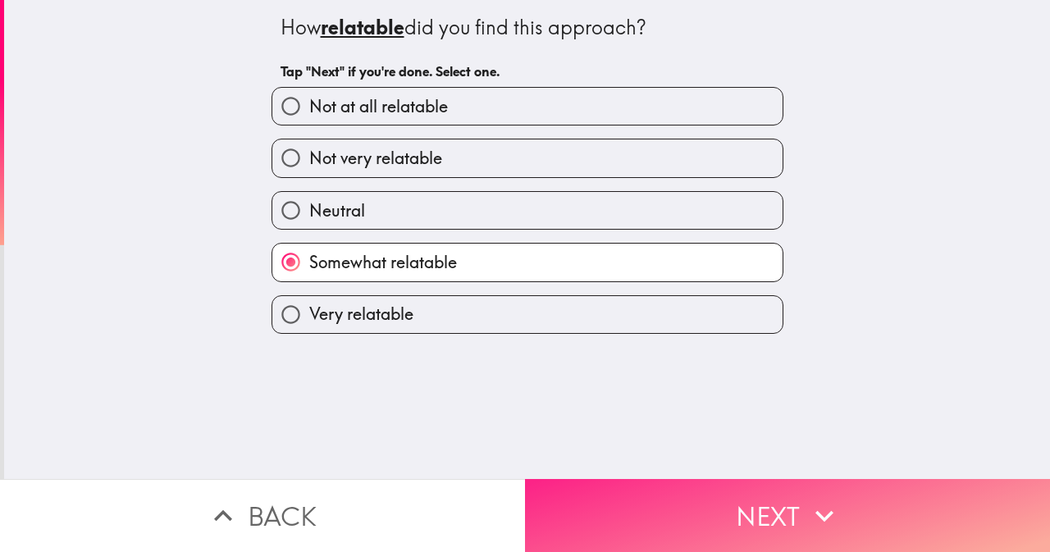
click at [661, 497] on button "Next" at bounding box center [787, 515] width 525 height 73
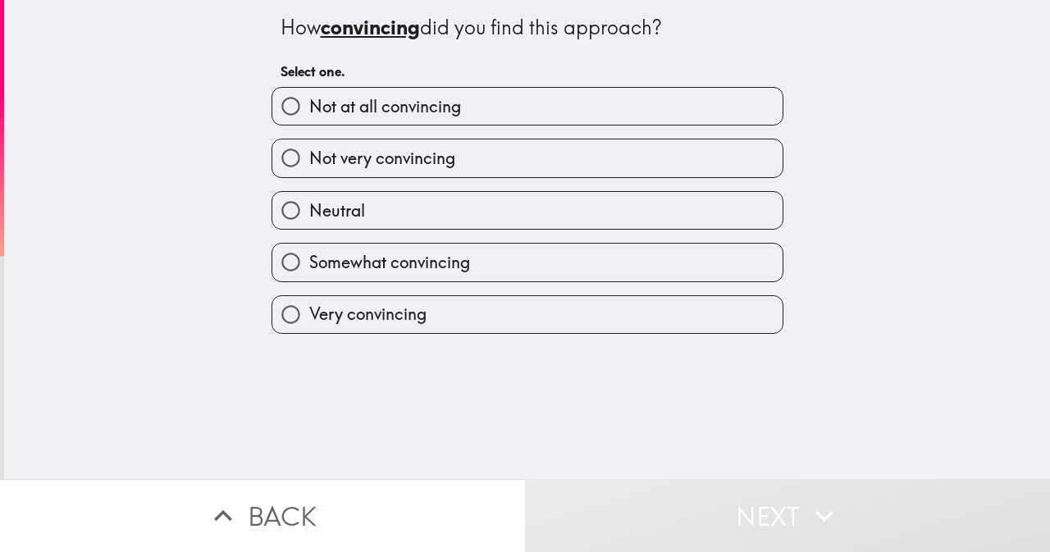
click at [323, 260] on span "Somewhat convincing" at bounding box center [389, 262] width 161 height 23
click at [309, 260] on input "Somewhat convincing" at bounding box center [290, 262] width 37 height 37
radio input "true"
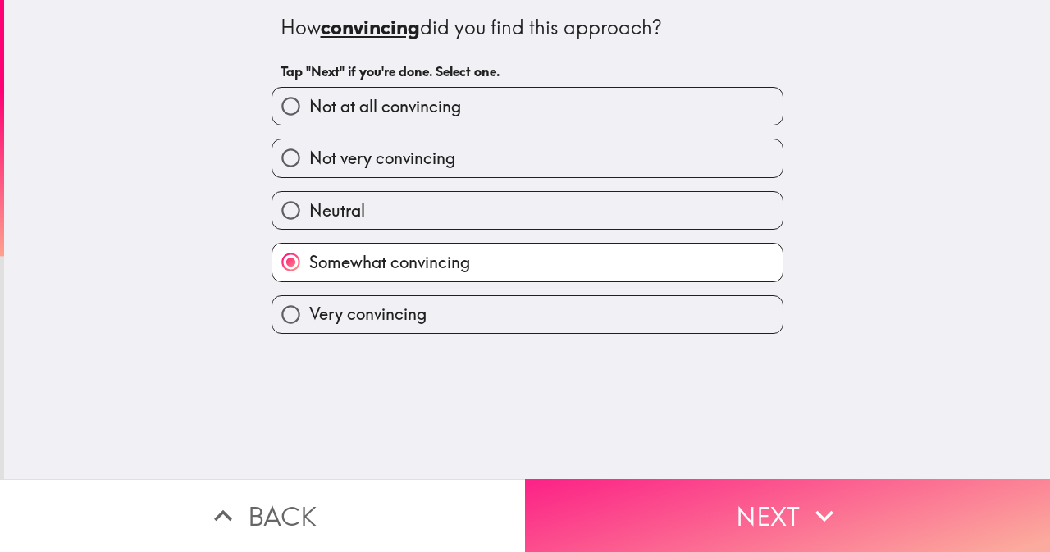
click at [660, 492] on button "Next" at bounding box center [787, 515] width 525 height 73
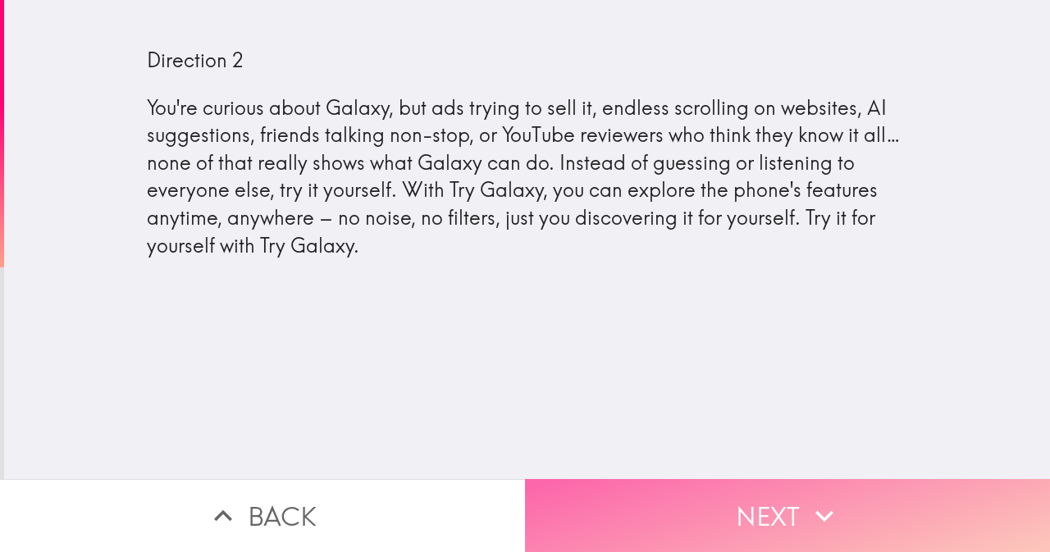
click at [605, 519] on button "Next" at bounding box center [787, 515] width 525 height 73
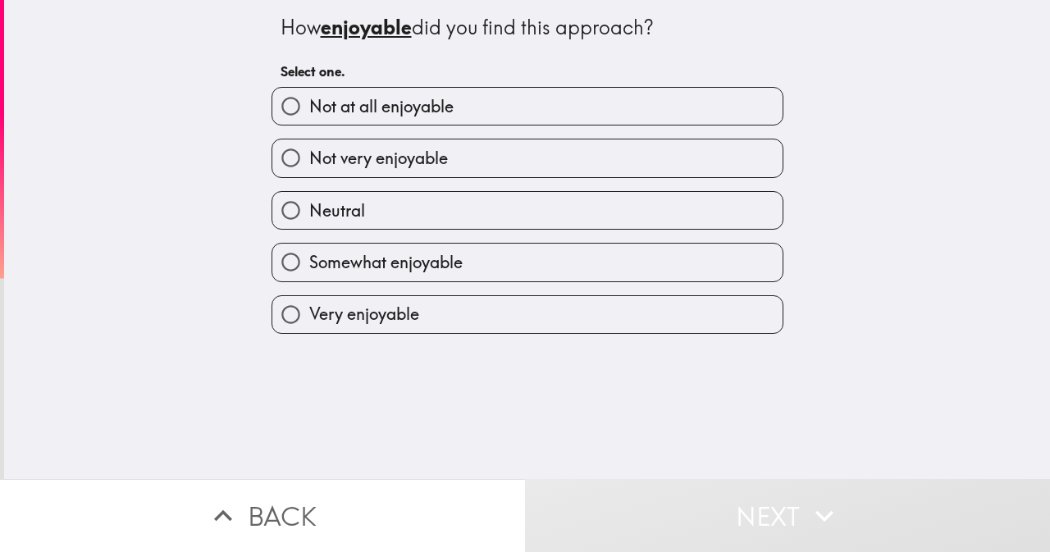
click at [278, 265] on input "Somewhat enjoyable" at bounding box center [290, 262] width 37 height 37
radio input "true"
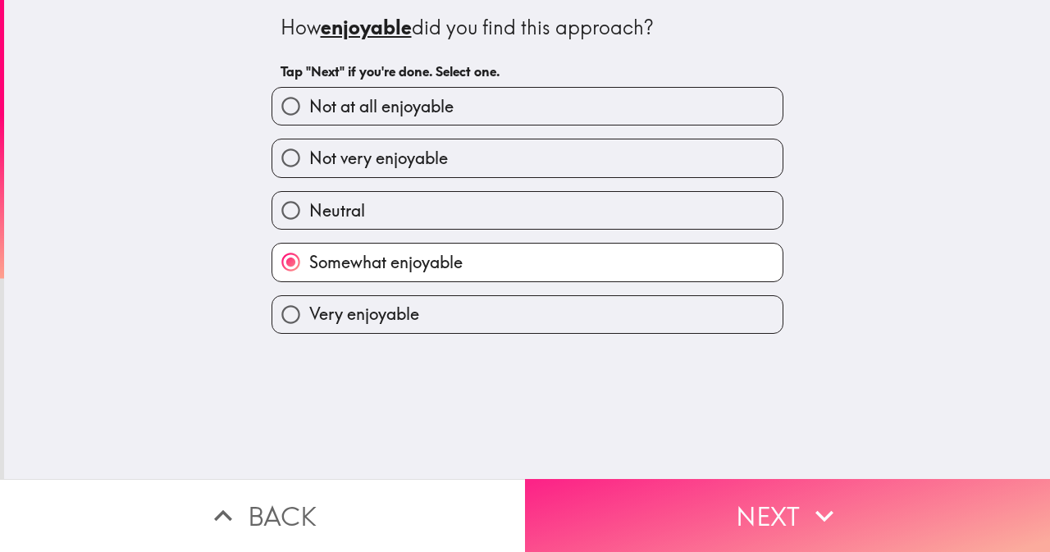
click at [684, 519] on button "Next" at bounding box center [787, 515] width 525 height 73
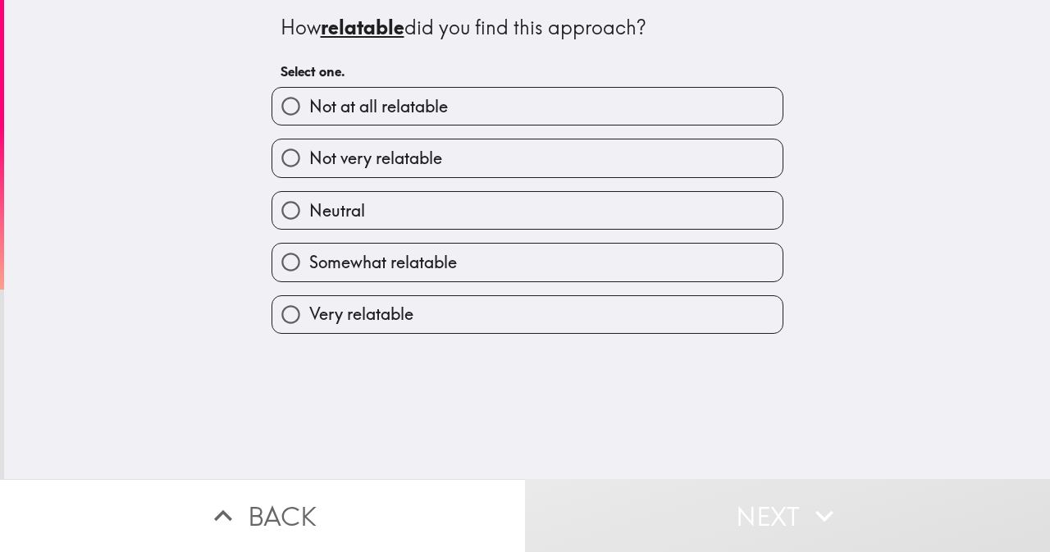
click at [309, 257] on span "Somewhat relatable" at bounding box center [383, 262] width 148 height 23
click at [300, 257] on input "Somewhat relatable" at bounding box center [290, 262] width 37 height 37
radio input "true"
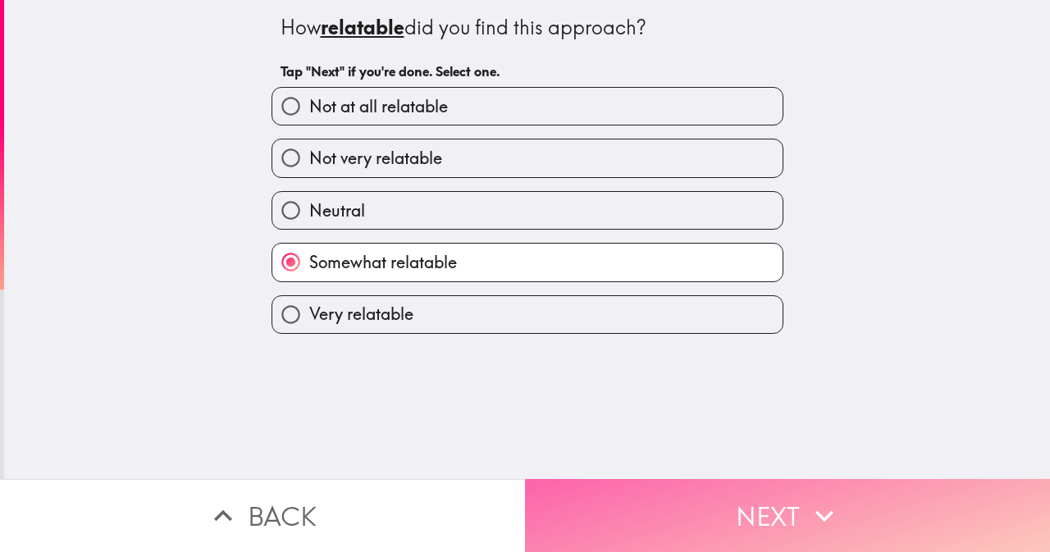
click at [615, 485] on button "Next" at bounding box center [787, 515] width 525 height 73
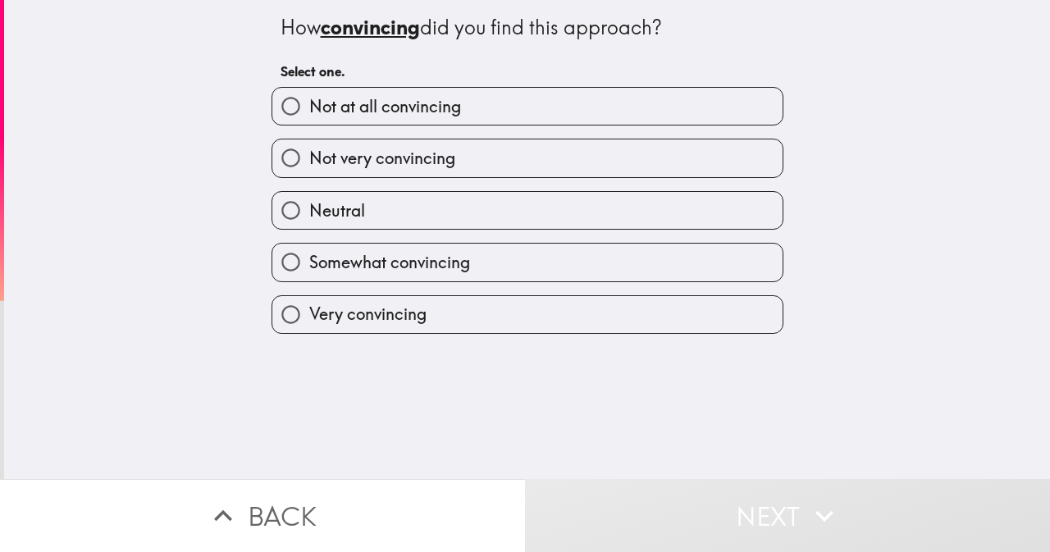
click at [309, 220] on span "Neutral" at bounding box center [337, 210] width 56 height 23
click at [298, 220] on input "Neutral" at bounding box center [290, 210] width 37 height 37
radio input "true"
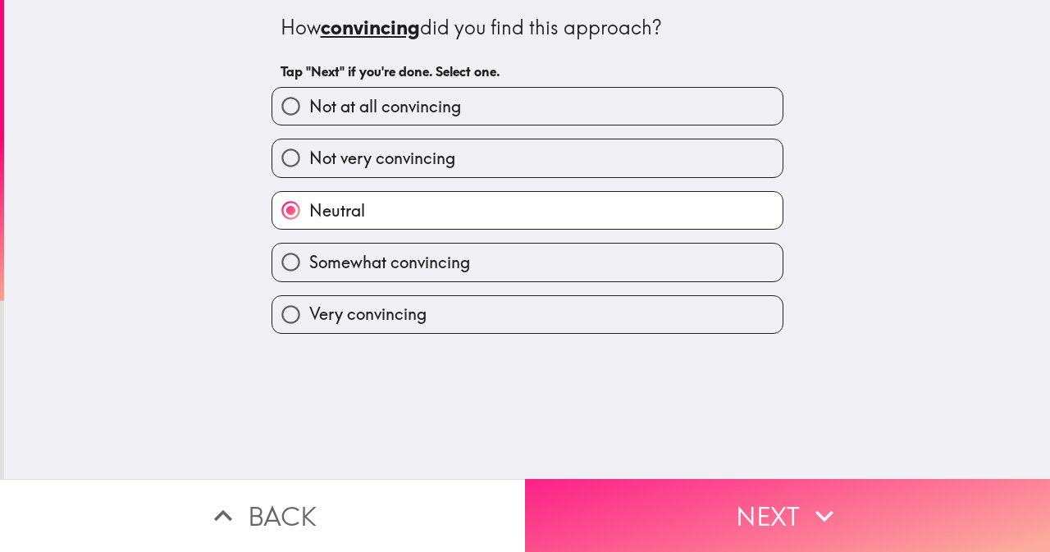
click at [638, 495] on button "Next" at bounding box center [787, 515] width 525 height 73
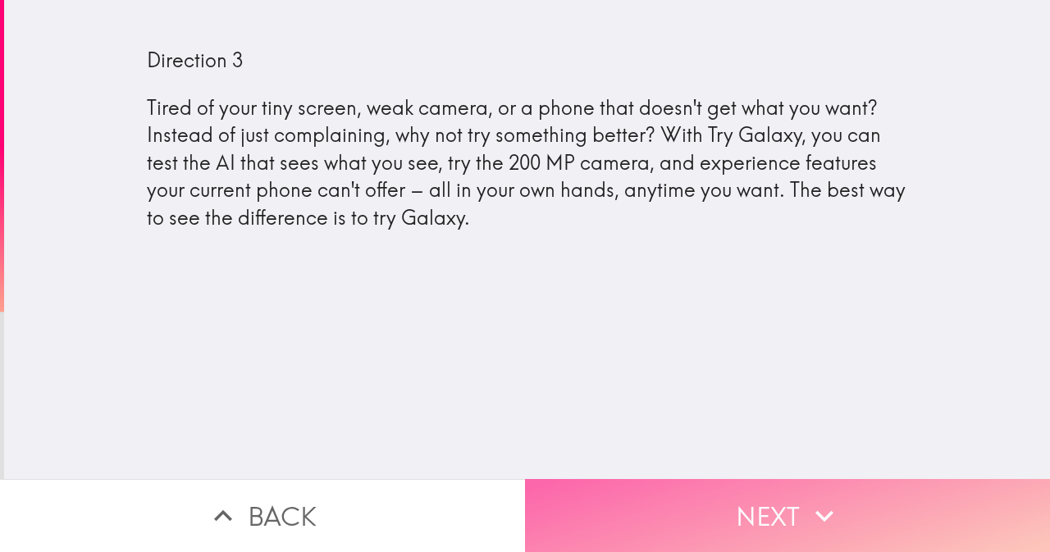
click at [642, 495] on button "Next" at bounding box center [787, 515] width 525 height 73
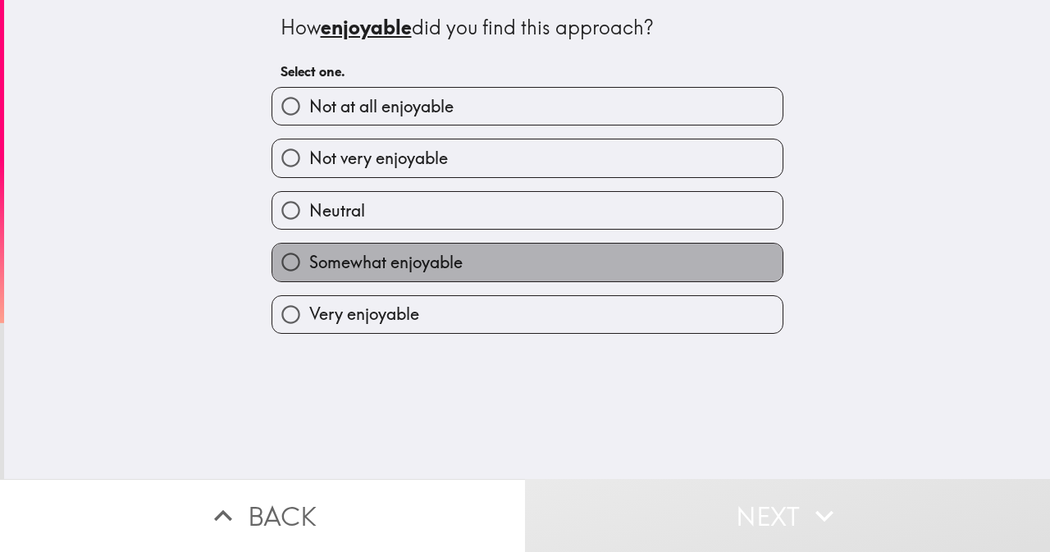
click at [334, 257] on span "Somewhat enjoyable" at bounding box center [385, 262] width 153 height 23
click at [309, 257] on input "Somewhat enjoyable" at bounding box center [290, 262] width 37 height 37
radio input "true"
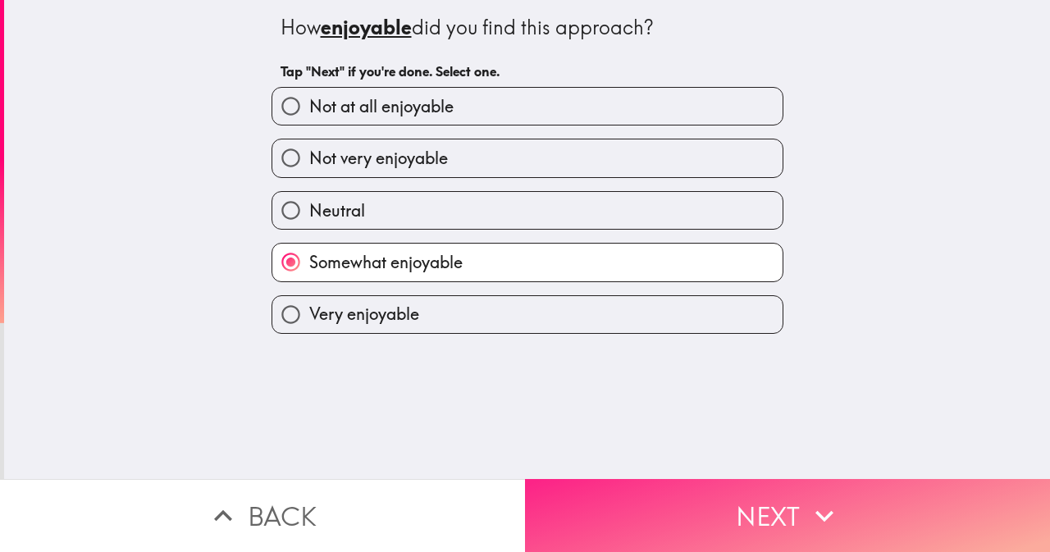
click at [652, 490] on button "Next" at bounding box center [787, 515] width 525 height 73
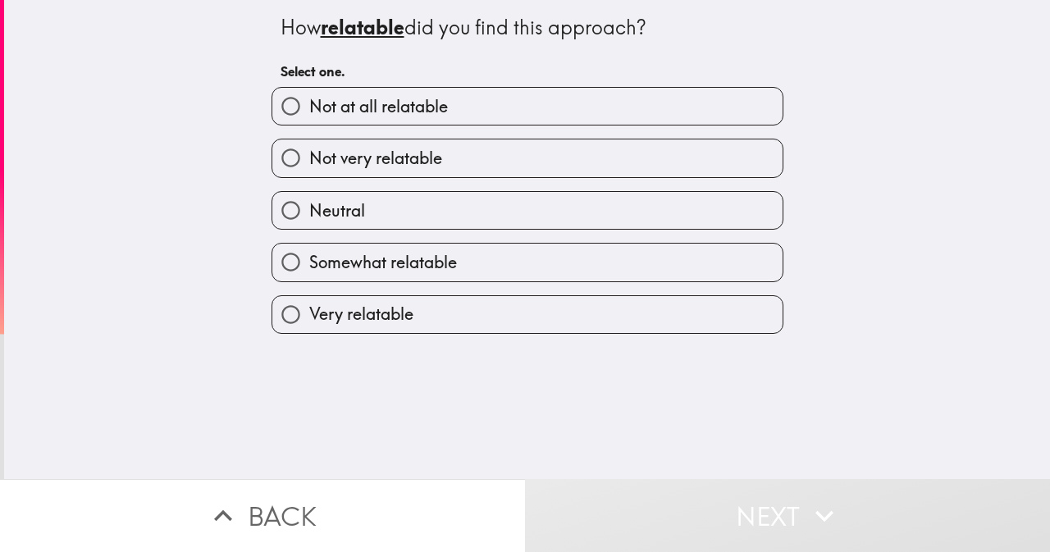
click at [341, 259] on span "Somewhat relatable" at bounding box center [383, 262] width 148 height 23
click at [309, 259] on input "Somewhat relatable" at bounding box center [290, 262] width 37 height 37
radio input "true"
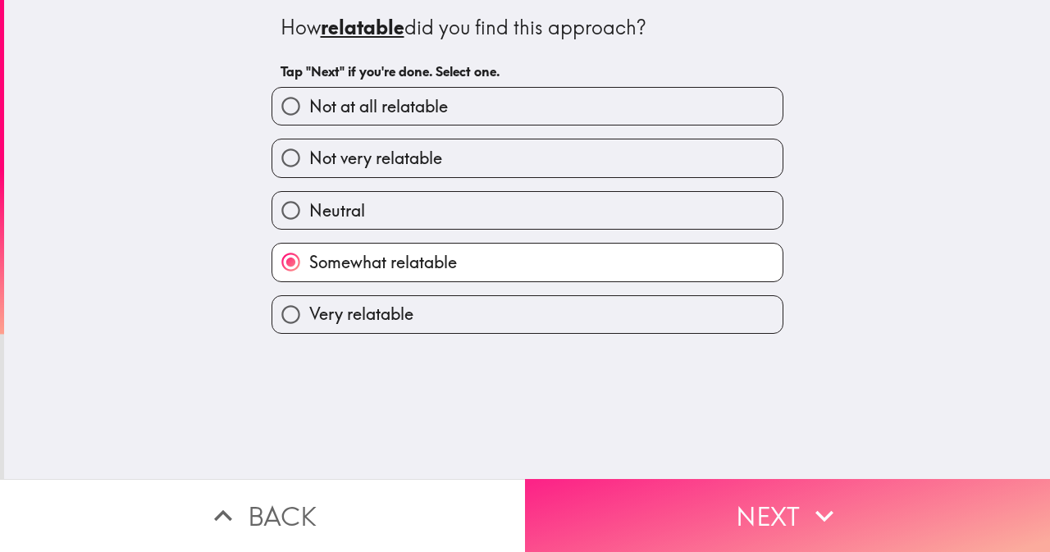
click at [675, 503] on button "Next" at bounding box center [787, 515] width 525 height 73
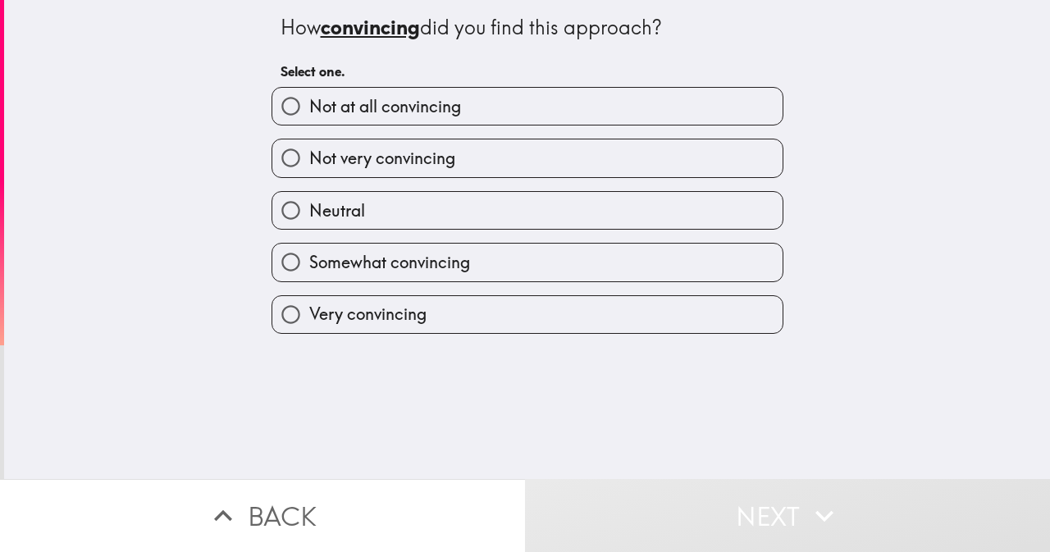
click at [391, 268] on span "Somewhat convincing" at bounding box center [389, 262] width 161 height 23
click at [309, 268] on input "Somewhat convincing" at bounding box center [290, 262] width 37 height 37
radio input "true"
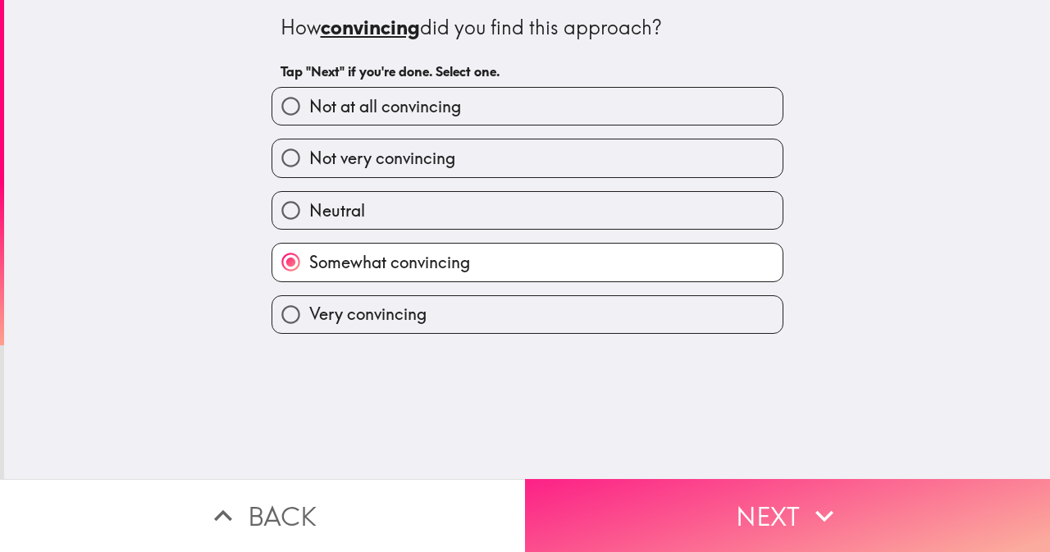
click at [646, 496] on button "Next" at bounding box center [787, 515] width 525 height 73
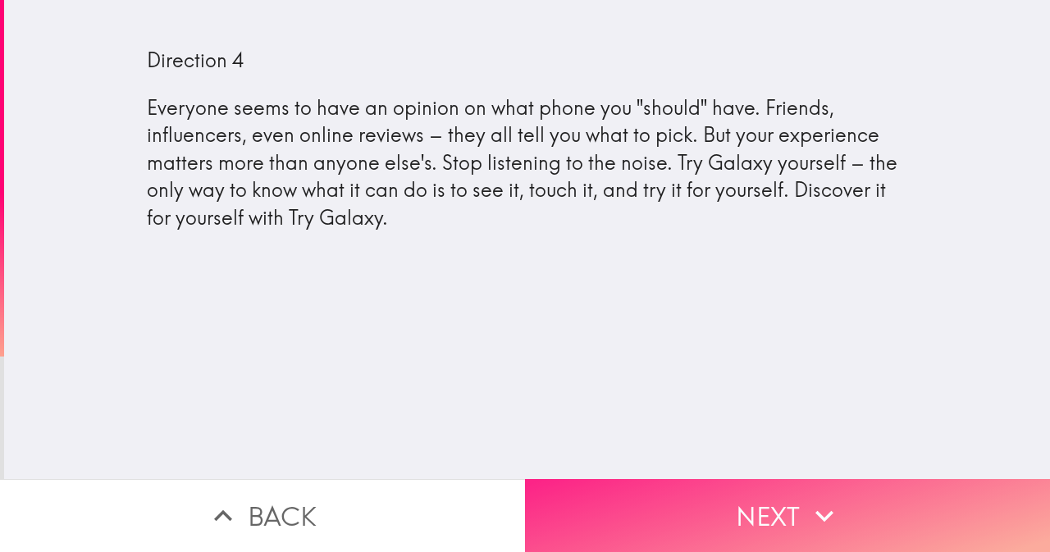
click at [654, 493] on button "Next" at bounding box center [787, 515] width 525 height 73
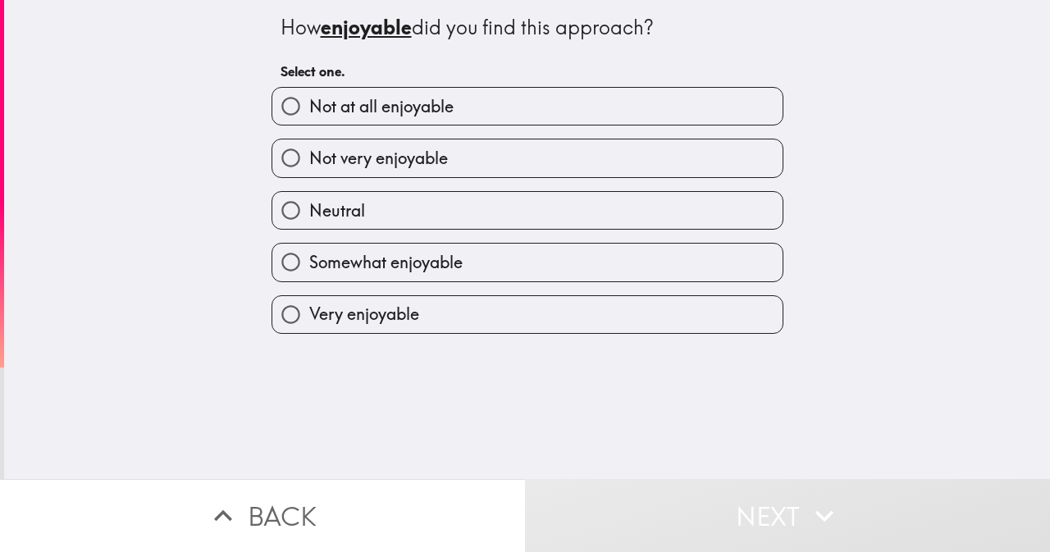
click at [315, 268] on span "Somewhat enjoyable" at bounding box center [385, 262] width 153 height 23
click at [309, 268] on input "Somewhat enjoyable" at bounding box center [290, 262] width 37 height 37
radio input "true"
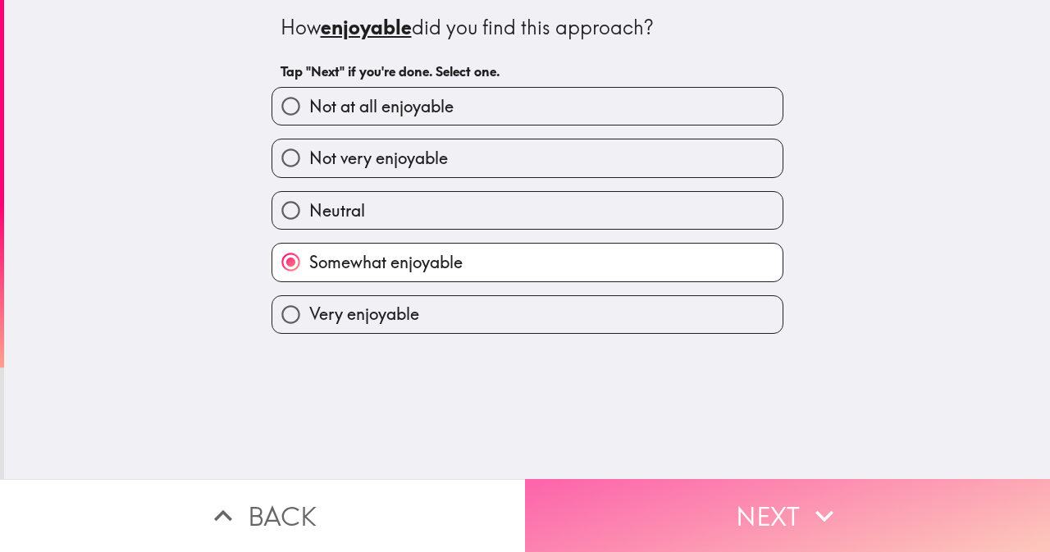
click at [696, 506] on button "Next" at bounding box center [787, 515] width 525 height 73
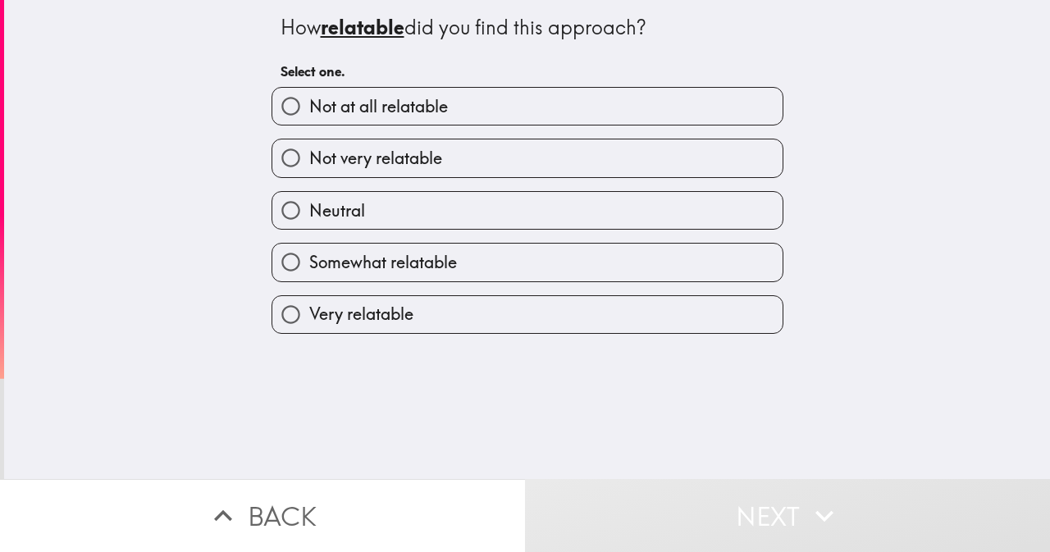
click at [315, 252] on span "Somewhat relatable" at bounding box center [383, 262] width 148 height 23
click at [309, 252] on input "Somewhat relatable" at bounding box center [290, 262] width 37 height 37
radio input "true"
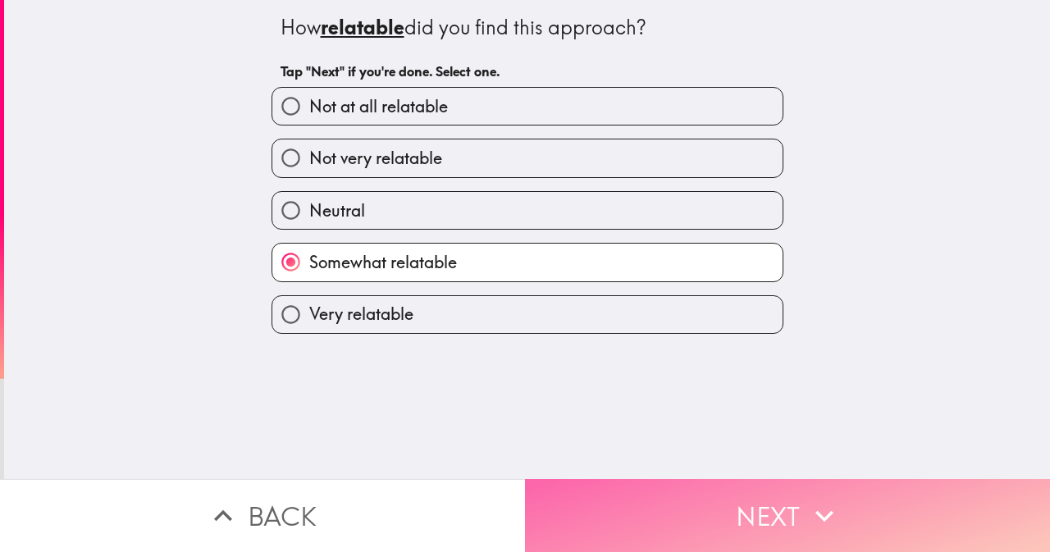
click at [689, 501] on button "Next" at bounding box center [787, 515] width 525 height 73
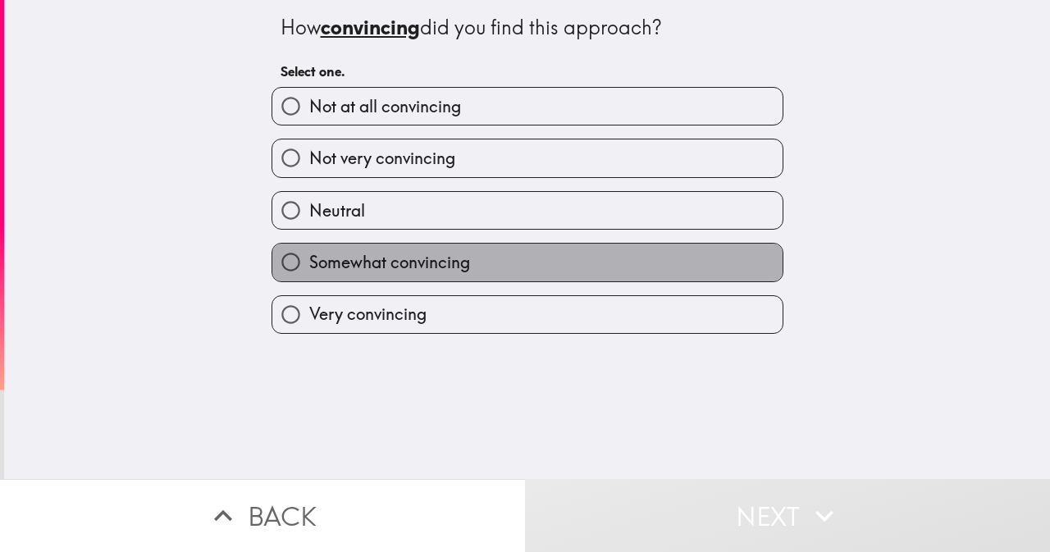
click at [309, 264] on span "Somewhat convincing" at bounding box center [389, 262] width 161 height 23
click at [309, 264] on input "Somewhat convincing" at bounding box center [290, 262] width 37 height 37
radio input "true"
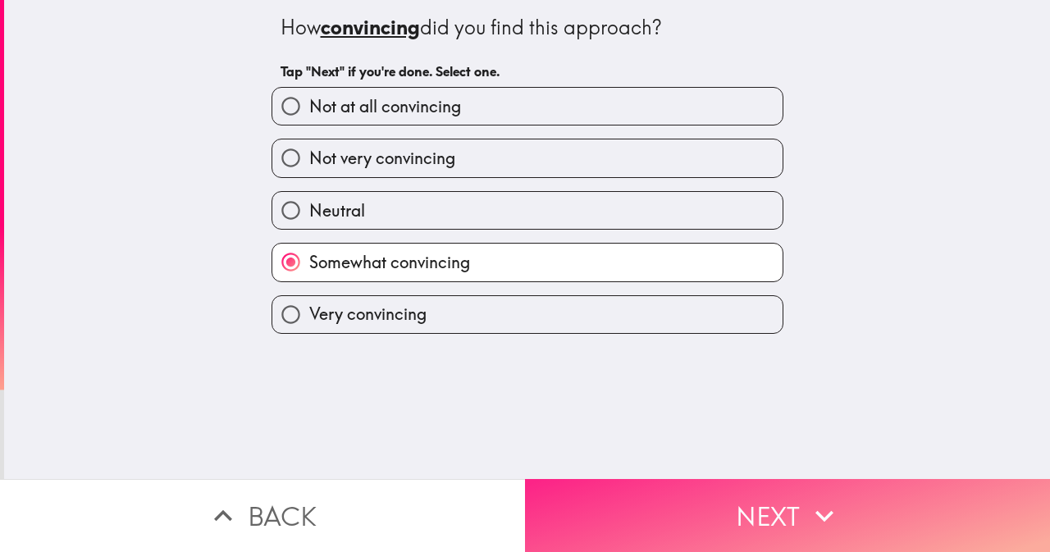
click at [637, 495] on button "Next" at bounding box center [787, 515] width 525 height 73
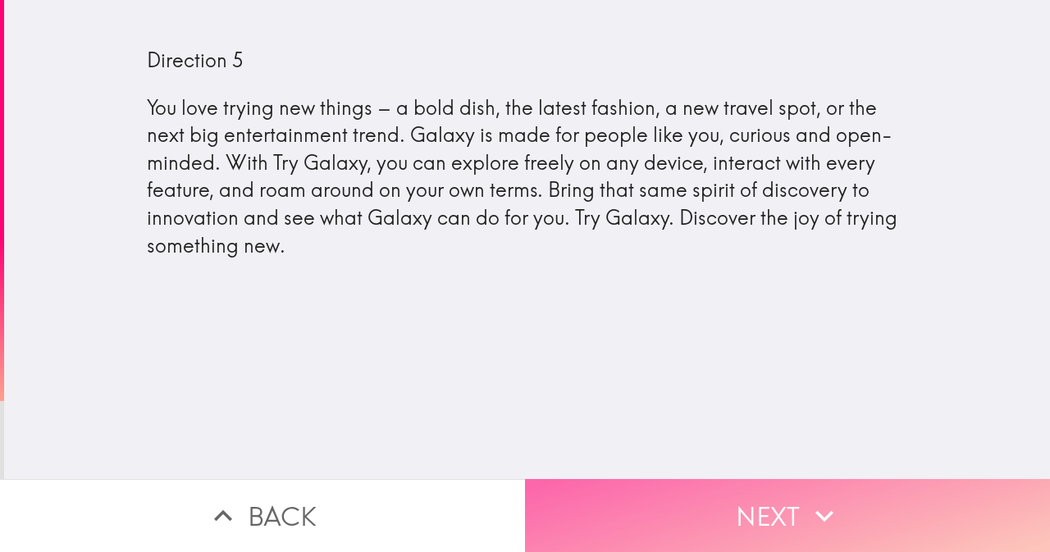
click at [630, 506] on button "Next" at bounding box center [787, 515] width 525 height 73
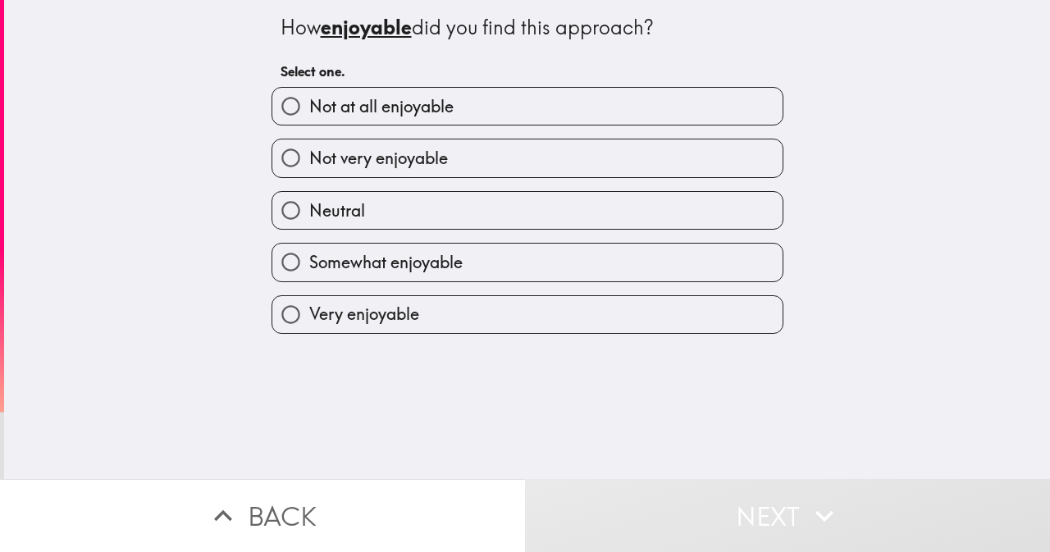
click at [355, 262] on span "Somewhat enjoyable" at bounding box center [385, 262] width 153 height 23
click at [309, 262] on input "Somewhat enjoyable" at bounding box center [290, 262] width 37 height 37
radio input "true"
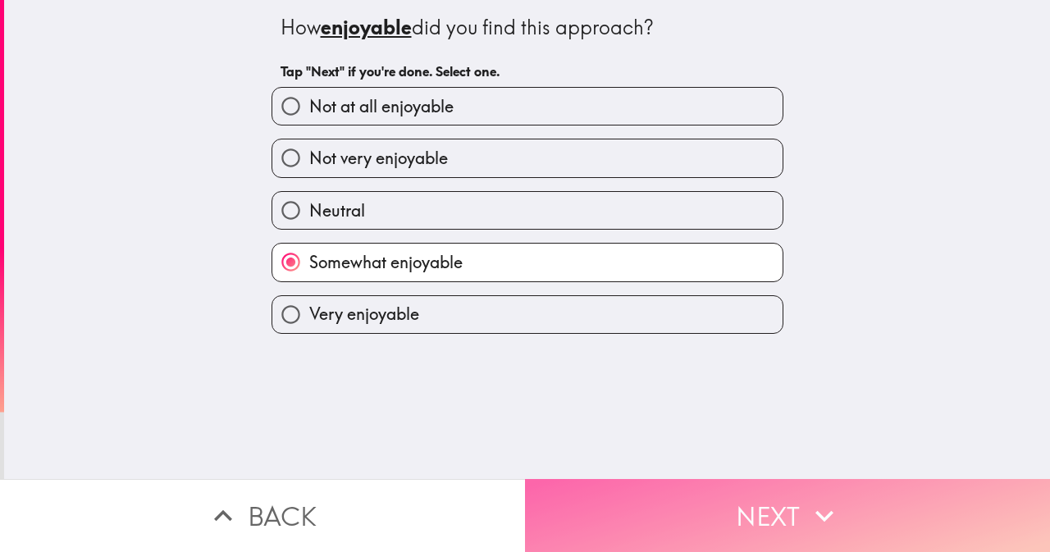
click at [644, 488] on button "Next" at bounding box center [787, 515] width 525 height 73
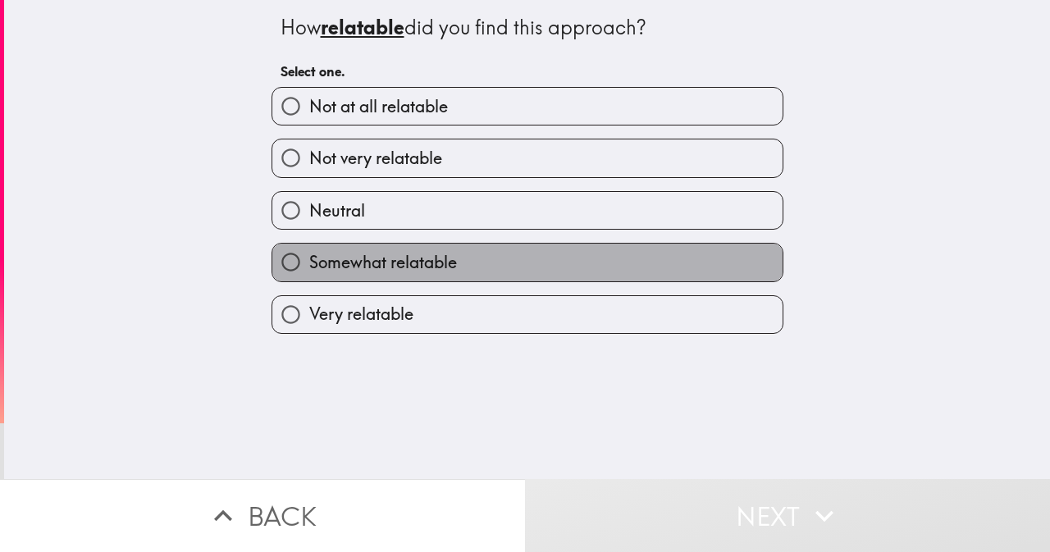
click at [359, 257] on span "Somewhat relatable" at bounding box center [383, 262] width 148 height 23
click at [309, 257] on input "Somewhat relatable" at bounding box center [290, 262] width 37 height 37
radio input "true"
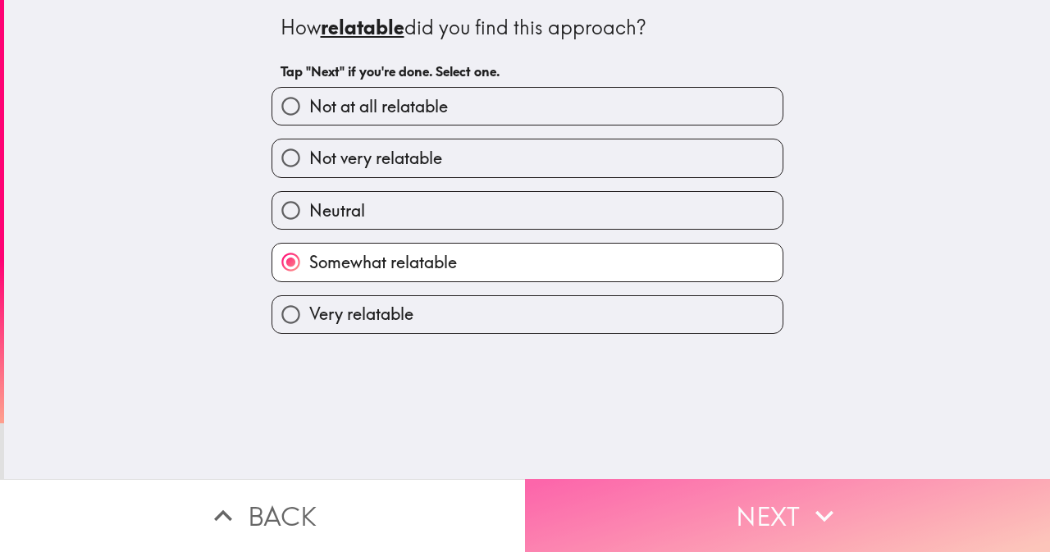
click at [675, 511] on button "Next" at bounding box center [787, 515] width 525 height 73
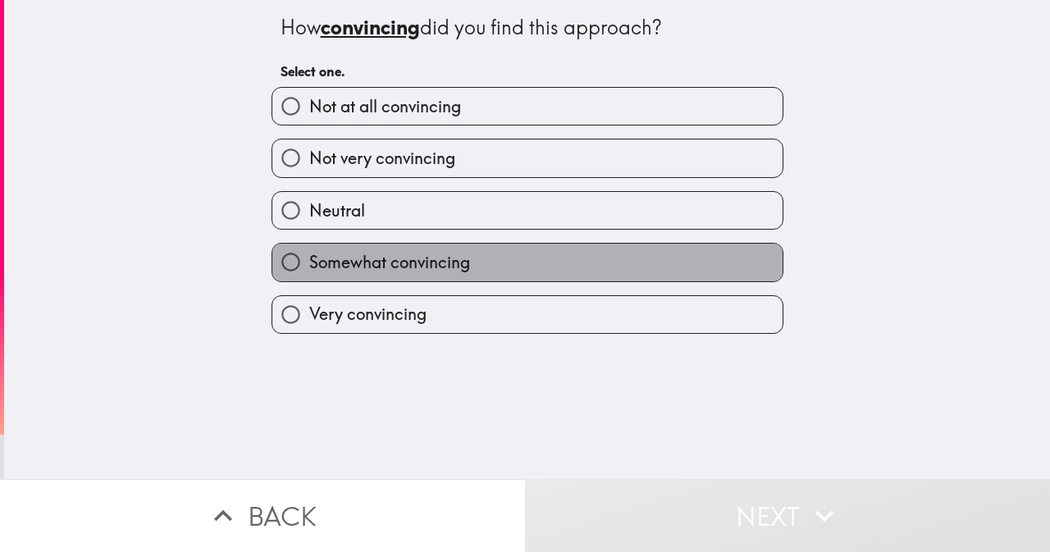
click at [366, 273] on span "Somewhat convincing" at bounding box center [389, 262] width 161 height 23
click at [309, 273] on input "Somewhat convincing" at bounding box center [290, 262] width 37 height 37
radio input "true"
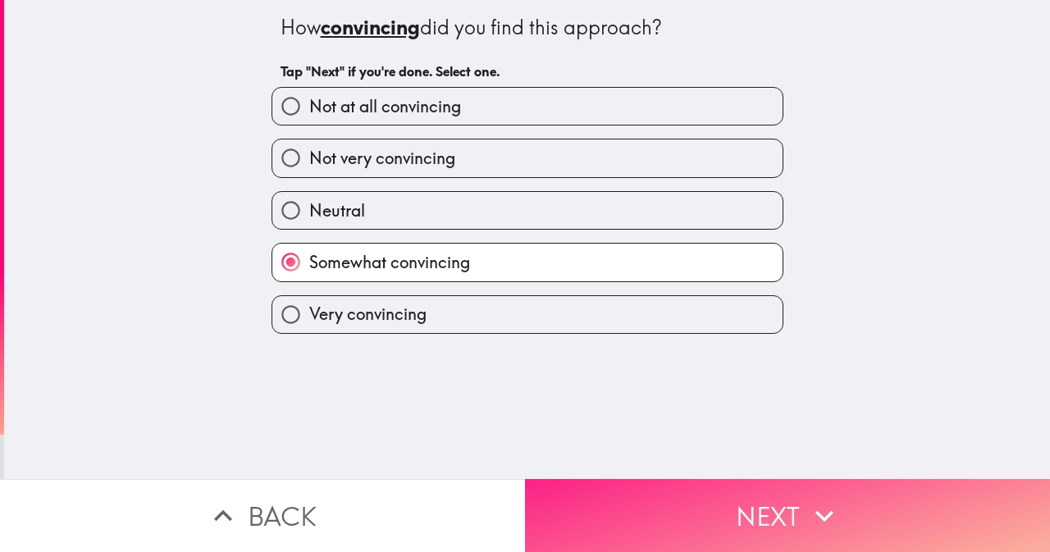
click at [740, 502] on button "Next" at bounding box center [787, 515] width 525 height 73
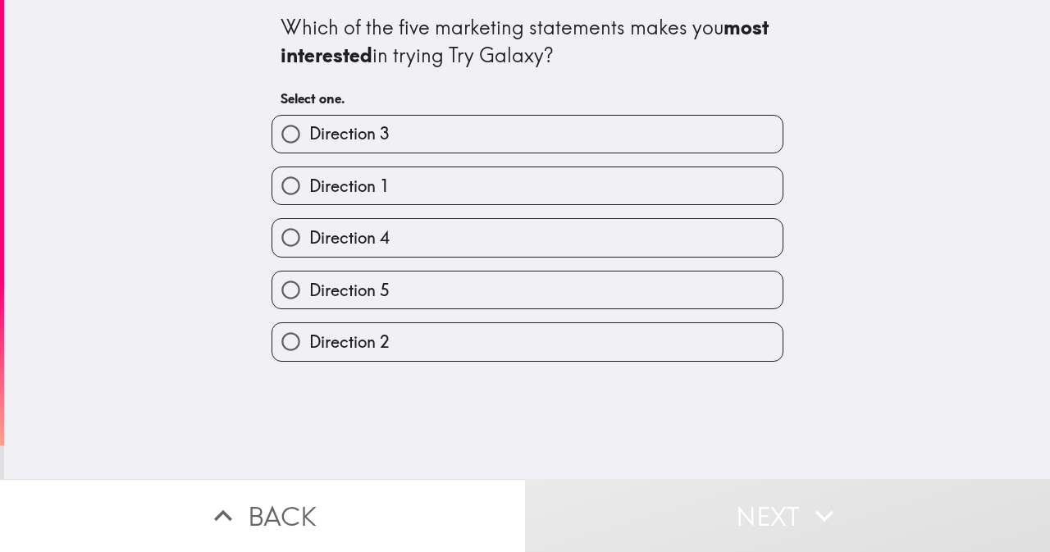
click at [309, 248] on span "Direction 4" at bounding box center [349, 238] width 80 height 23
click at [309, 248] on input "Direction 4" at bounding box center [290, 237] width 37 height 37
radio input "true"
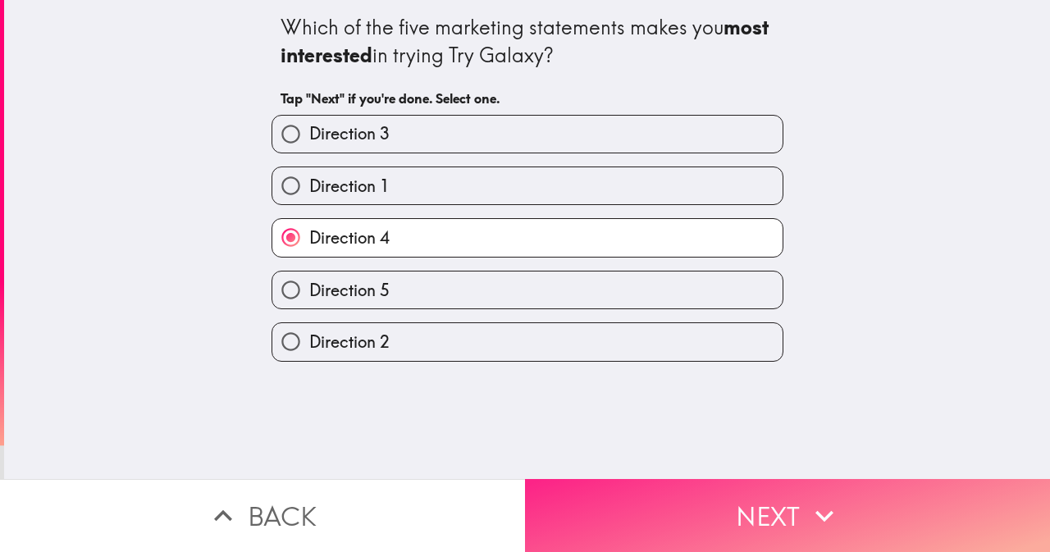
click at [675, 499] on button "Next" at bounding box center [787, 515] width 525 height 73
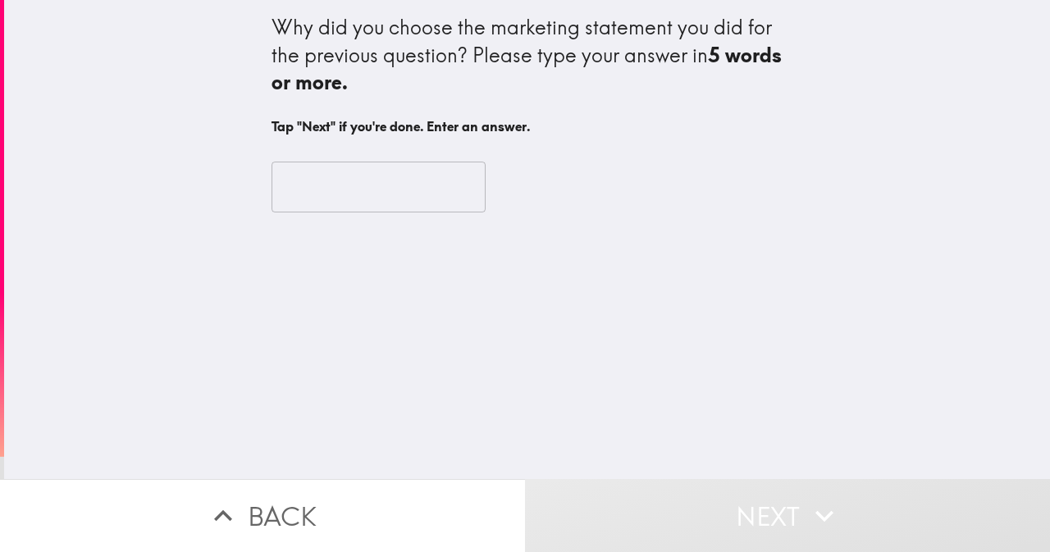
click at [306, 174] on input "text" at bounding box center [379, 187] width 214 height 51
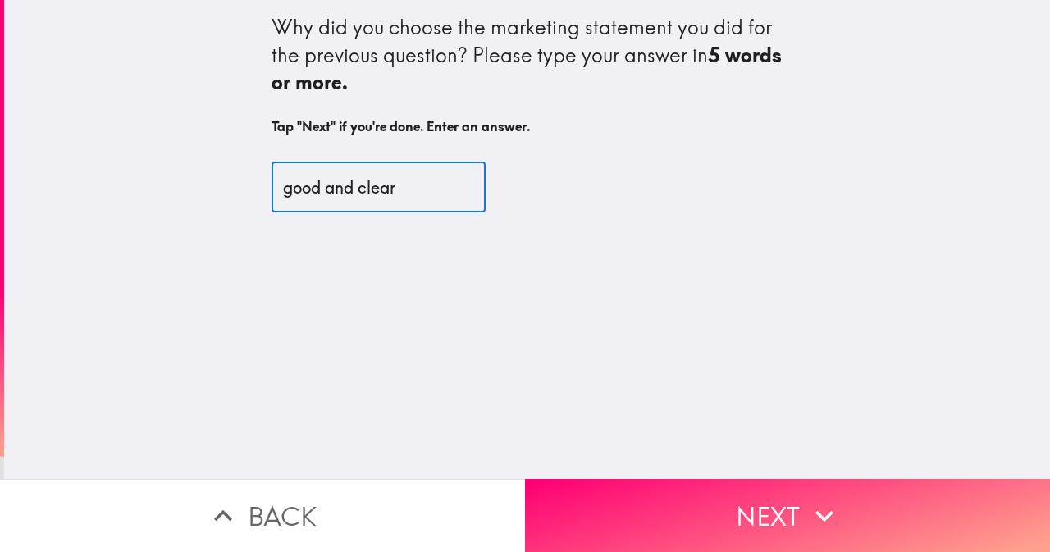
type input "good and clear"
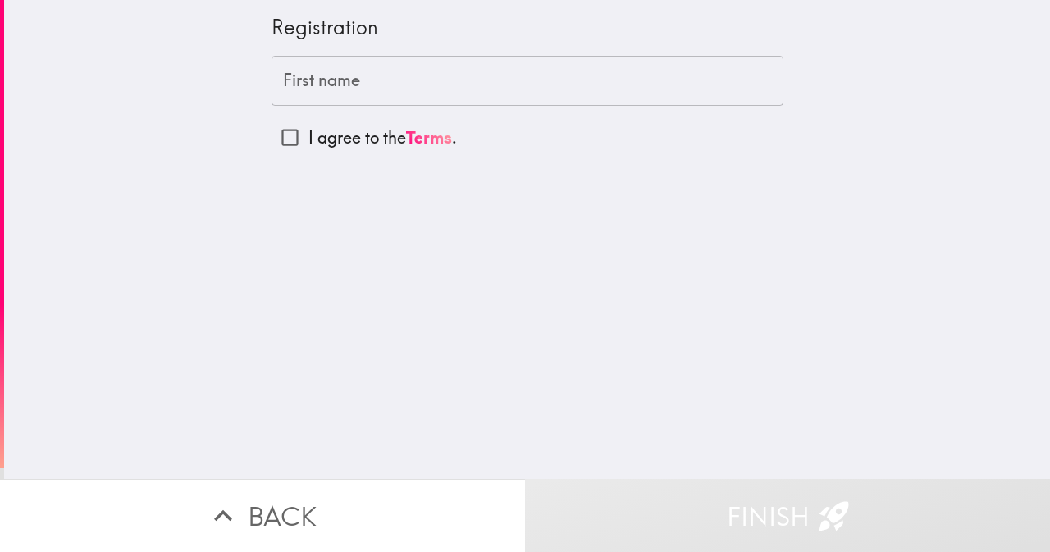
click at [284, 86] on input "First name" at bounding box center [528, 81] width 512 height 51
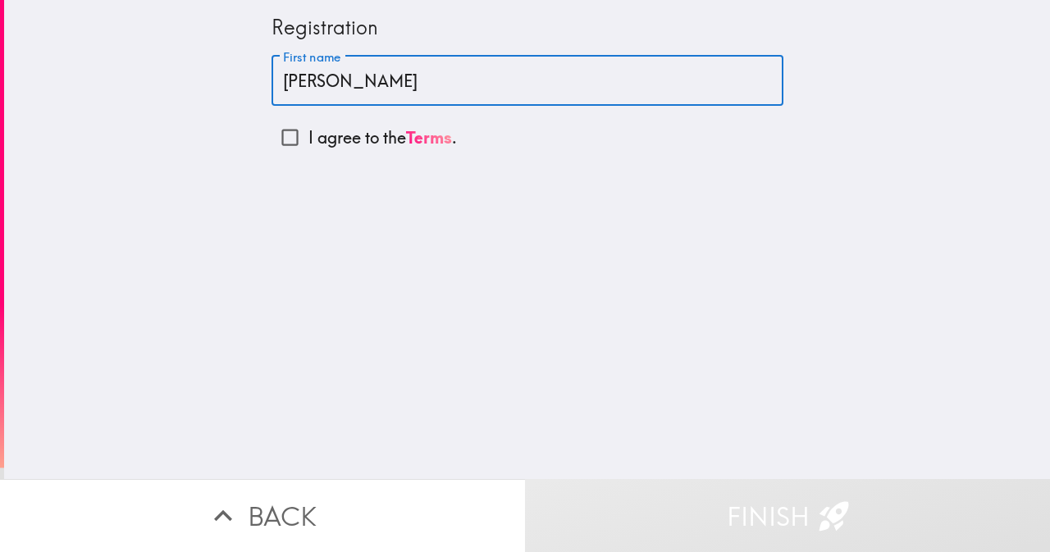
type input "[PERSON_NAME]"
click at [283, 135] on input "I agree to the Terms ." at bounding box center [290, 137] width 37 height 37
checkbox input "true"
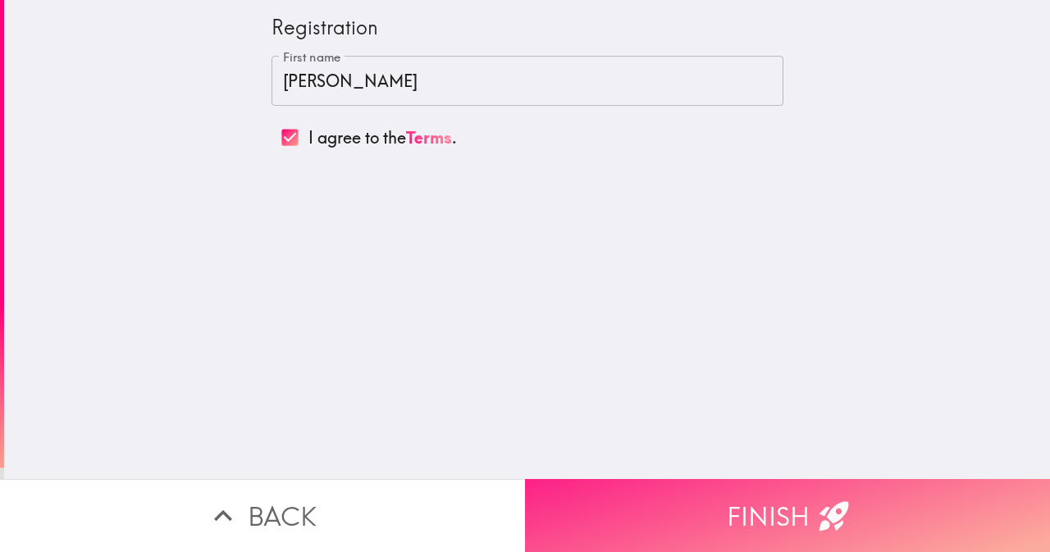
click at [675, 510] on button "Finish" at bounding box center [787, 515] width 525 height 73
